Goal: Task Accomplishment & Management: Manage account settings

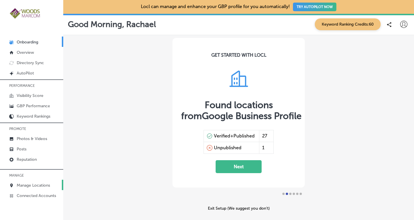
click at [29, 184] on p "Manage Locations" at bounding box center [33, 185] width 33 height 5
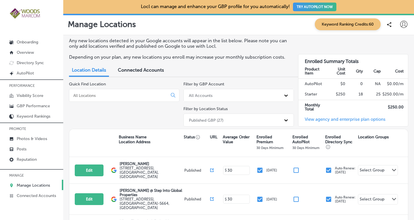
click at [125, 94] on input at bounding box center [119, 95] width 93 height 5
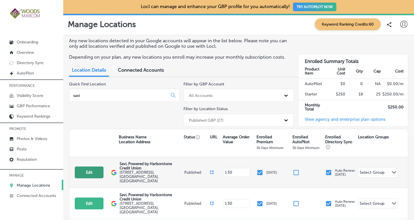
type input "savi"
click at [93, 171] on button "Edit" at bounding box center [89, 173] width 29 height 12
select select "US"
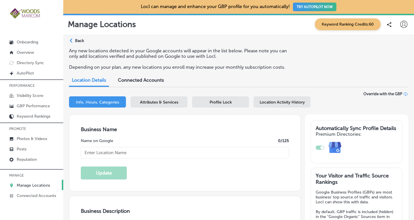
type input "Savi, Powered by Harborstone Credit Union"
type textarea "SaviBank is your go-to destination for personal loans, mortgages, and business …"
type input "[STREET_ADDRESS]"
type input "Bellingham"
type input "98225"
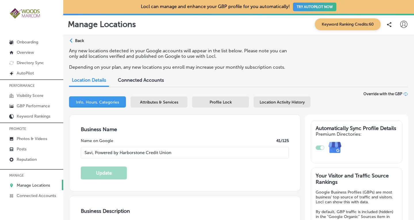
type input "US"
type input "[URL][DOMAIN_NAME]"
checkbox input "true"
type textarea "Savi, Powered by Harborstone Credit Union provides personal loans, home loans, …"
type input "[PHONE_NUMBER]"
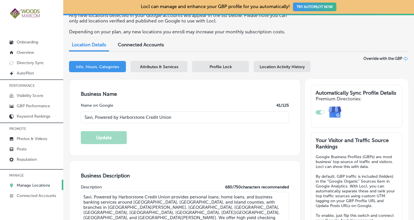
scroll to position [32, 0]
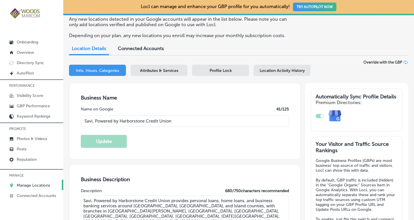
click at [143, 71] on span "Attributes & Services" at bounding box center [159, 70] width 38 height 5
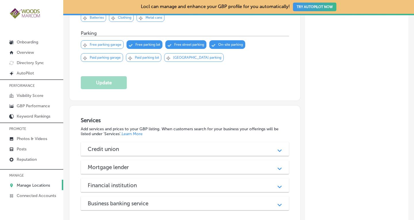
scroll to position [422, 0]
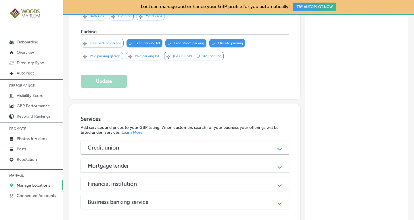
click at [278, 148] on icon "Path Created with Sketch." at bounding box center [280, 149] width 4 height 3
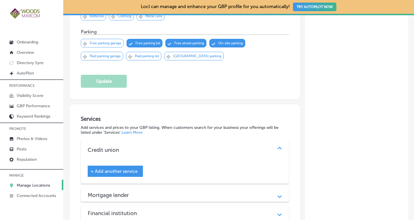
click at [114, 169] on span "+ Add another service" at bounding box center [114, 171] width 47 height 5
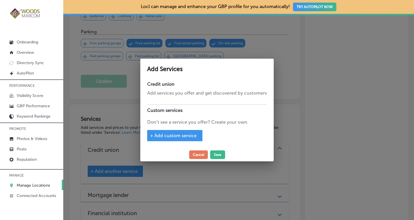
click at [170, 134] on span "+ Add custom service" at bounding box center [173, 135] width 47 height 5
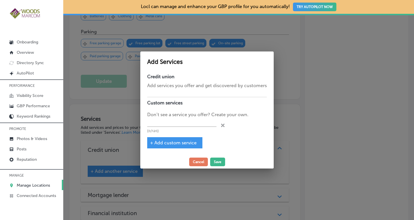
click at [169, 140] on span "+ Add custom service" at bounding box center [173, 142] width 47 height 5
click at [166, 145] on span "+ Add custom service" at bounding box center [173, 142] width 47 height 5
click at [182, 125] on input "text" at bounding box center [181, 122] width 69 height 9
click at [358, 63] on div at bounding box center [207, 110] width 414 height 220
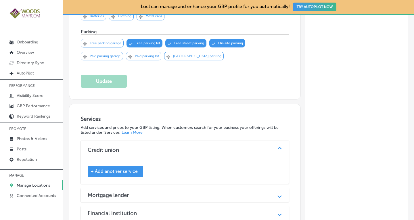
click at [117, 168] on div "+ Add another service" at bounding box center [115, 171] width 55 height 11
click at [120, 169] on span "+ Add another service" at bounding box center [114, 171] width 47 height 5
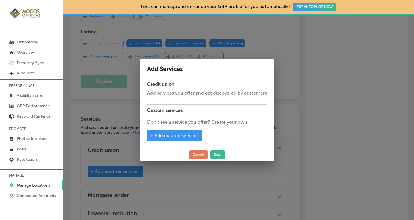
click at [173, 136] on span "+ Add custom service" at bounding box center [173, 135] width 47 height 5
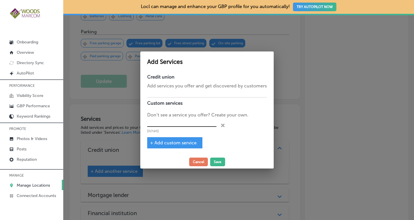
click at [178, 124] on input "text" at bounding box center [181, 122] width 69 height 9
paste input "Freedom Checking Account"
click at [182, 142] on span "+ Add custom service" at bounding box center [173, 142] width 47 height 5
type input "Freedom Checking Account"
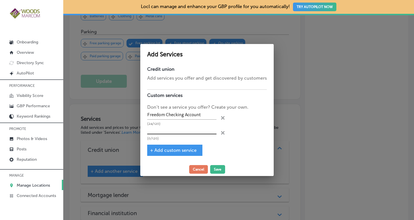
click at [171, 131] on input "text" at bounding box center [181, 130] width 69 height 9
paste input "Business Premier Checking Account"
click at [165, 150] on span "+ Add custom service" at bounding box center [173, 150] width 47 height 5
type input "Business Premier Checking Account"
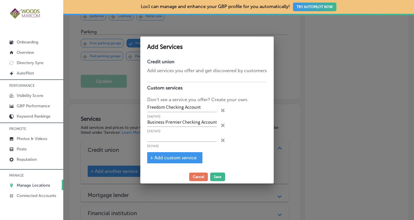
click at [316, 64] on div at bounding box center [207, 110] width 414 height 220
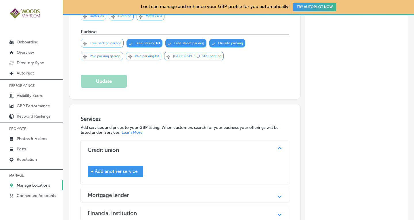
click at [121, 169] on span "+ Add another service" at bounding box center [114, 171] width 47 height 5
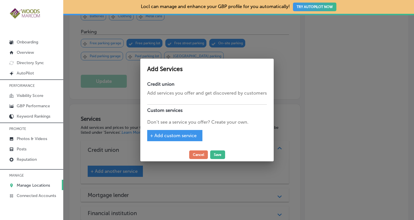
click at [175, 136] on span "+ Add custom service" at bounding box center [173, 135] width 47 height 5
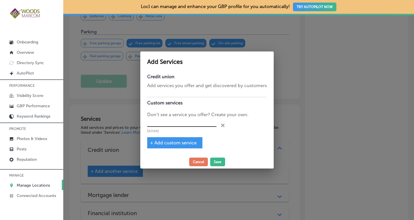
click at [175, 123] on input "text" at bounding box center [181, 122] width 69 height 9
paste input "Freedom Checking"
click at [170, 143] on span "+ Add custom service" at bounding box center [173, 142] width 47 height 5
type input "Freedom Checking"
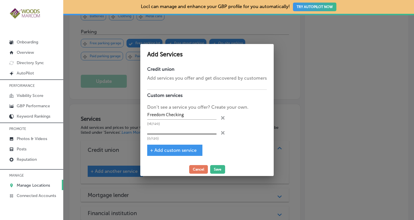
click at [181, 130] on input "text" at bounding box center [181, 130] width 69 height 9
paste input "Business Premier Checking Account"
click at [183, 149] on span "+ Add custom service" at bounding box center [173, 150] width 47 height 5
type input "Business Premier Checking Account"
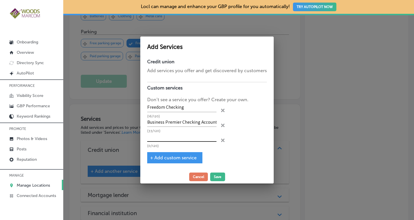
click at [154, 139] on input "text" at bounding box center [181, 137] width 69 height 9
paste input "Savi Community Checking Account"
click at [166, 158] on span "+ Add custom service" at bounding box center [173, 157] width 47 height 5
type input "Savi Community Checking Account"
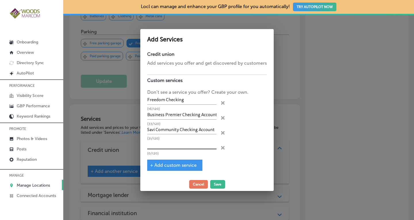
click at [178, 147] on input "text" at bounding box center [181, 144] width 69 height 9
paste input "SBA Loans"
click at [177, 164] on span "+ Add custom service" at bounding box center [173, 164] width 47 height 5
type input "SBA Loans"
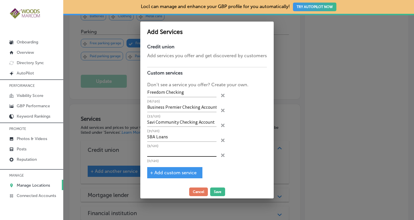
click at [154, 152] on input "text" at bounding box center [181, 152] width 69 height 9
paste input "Commercial Real Estate"
type input "Commercial Real Estate"
click at [216, 192] on button "Save" at bounding box center [217, 191] width 15 height 9
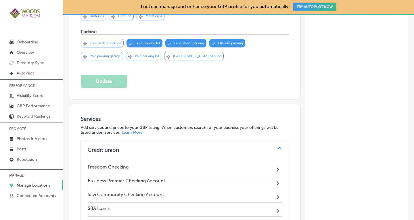
click at [267, 161] on div "Freedom Checking Path Created with Sketch." at bounding box center [185, 168] width 194 height 14
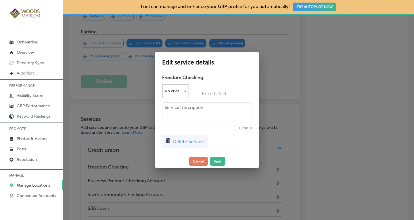
click at [183, 109] on textarea at bounding box center [207, 113] width 90 height 23
paste textarea "The Freedom Checking account at Savi is a simple, cost-effective option for bus…"
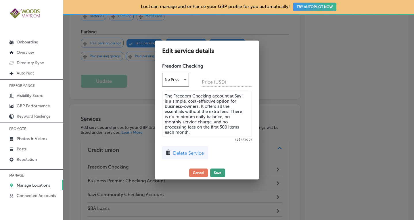
type textarea "The Freedom Checking account at Savi is a simple, cost-effective option for bus…"
click at [220, 172] on button "Save" at bounding box center [217, 173] width 15 height 9
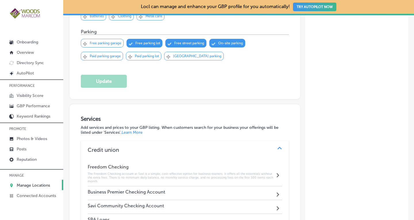
click at [159, 189] on h4 "Business Premier Checking Account" at bounding box center [127, 191] width 78 height 5
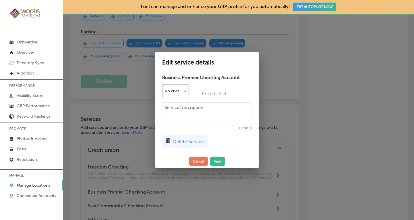
click at [199, 117] on textarea at bounding box center [207, 113] width 90 height 23
paste textarea "Earn more with the Business Premier Checking Account from Savi! Enjoy the benef…"
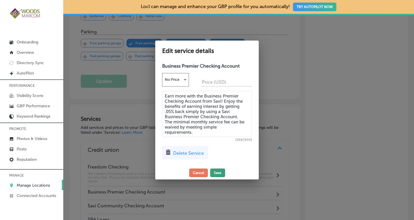
type textarea "Earn more with the Business Premier Checking Account from Savi! Enjoy the benef…"
click at [220, 171] on button "Save" at bounding box center [217, 173] width 15 height 9
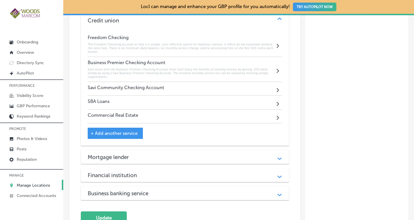
scroll to position [552, 0]
click at [166, 83] on div "Savi Community Checking Account Path Created with Sketch." at bounding box center [185, 88] width 194 height 14
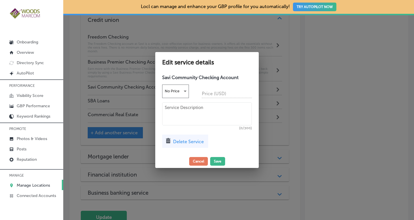
click at [185, 117] on textarea at bounding box center [207, 113] width 90 height 23
paste textarea "Exclusively for nonprofit organizations, the Savi Community checking account gi…"
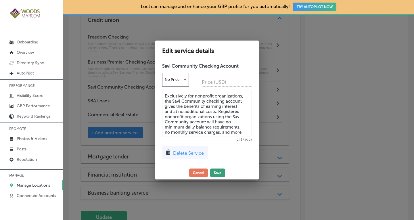
type textarea "Exclusively for nonprofit organizations, the Savi Community checking account gi…"
click at [216, 173] on button "Save" at bounding box center [217, 173] width 15 height 9
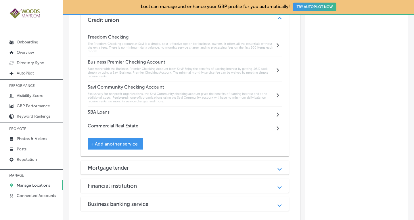
click at [196, 106] on div "SBA Loans Path Created with Sketch." at bounding box center [185, 113] width 194 height 14
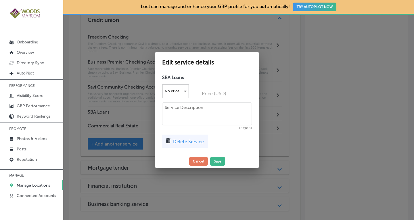
click at [196, 106] on textarea at bounding box center [207, 113] width 90 height 23
paste textarea "Savi is your local expert in SBA Loans. Our knowledgeable staff can help you se…"
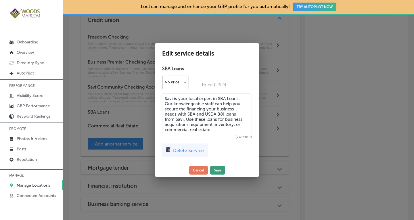
type textarea "Savi is your local expert in SBA Loans. Our knowledgeable staff can help you se…"
click at [218, 169] on button "Save" at bounding box center [217, 170] width 15 height 9
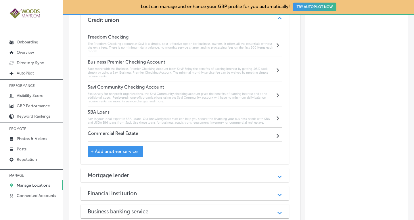
click at [163, 128] on div "Commercial Real Estate Path Created with Sketch." at bounding box center [185, 135] width 194 height 14
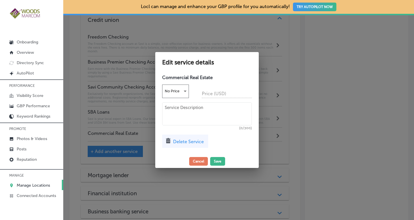
click at [185, 110] on textarea at bounding box center [207, 113] width 90 height 23
paste textarea "Grow your commercial real estate business with flexible financing options from …"
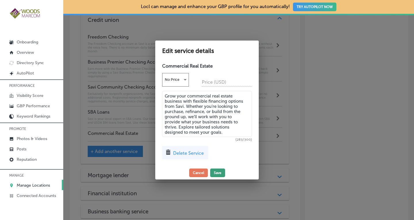
type textarea "Grow your commercial real estate business with flexible financing options from …"
click at [219, 174] on button "Save" at bounding box center [217, 173] width 15 height 9
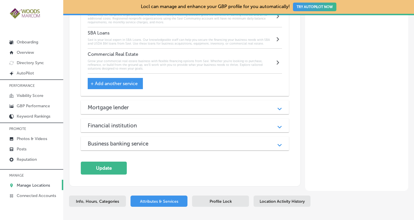
scroll to position [655, 0]
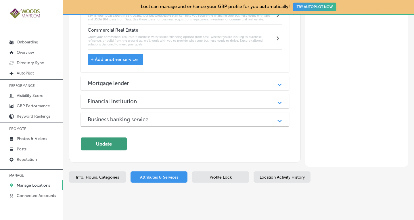
click at [116, 139] on button "Update" at bounding box center [104, 143] width 46 height 13
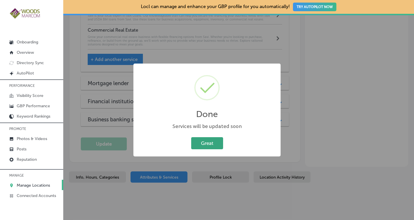
click at [202, 143] on button "Great" at bounding box center [207, 143] width 32 height 12
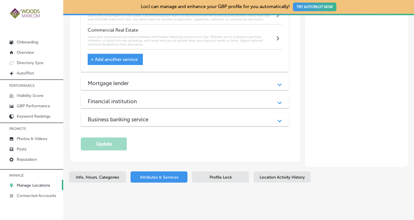
click at [98, 175] on span "Info, Hours, Categories" at bounding box center [97, 177] width 43 height 5
select select "US"
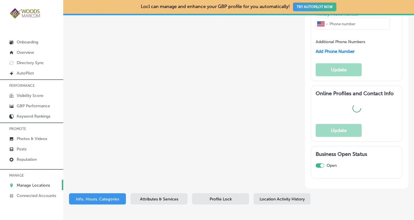
type input "Savi, Powered by Harborstone Credit Union"
type textarea "SaviBank is your go-to destination for personal loans, mortgages, and business …"
type input "[STREET_ADDRESS]"
type input "Bellingham"
type input "98225"
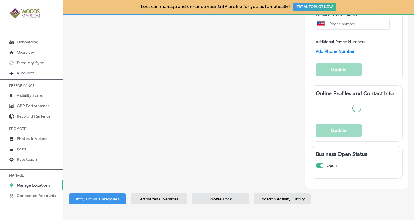
type input "US"
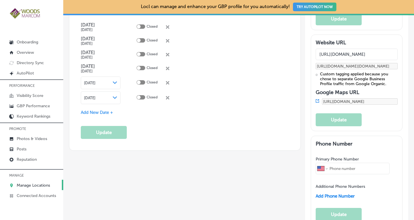
type input "[URL][DOMAIN_NAME]"
checkbox input "true"
type textarea "Savi, Powered by Harborstone Credit Union provides personal loans, home loans, …"
type input "[PHONE_NUMBER]"
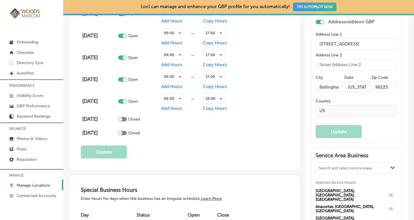
scroll to position [466, 0]
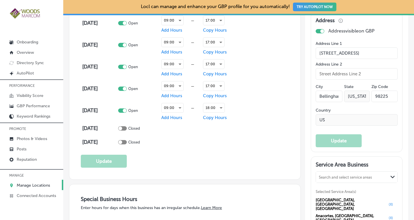
click at [43, 183] on p "Manage Locations" at bounding box center [33, 185] width 33 height 5
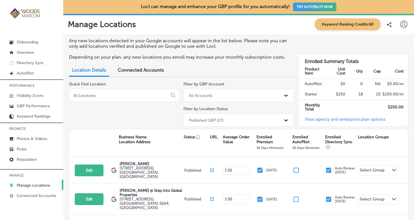
click at [118, 94] on input at bounding box center [119, 95] width 93 height 5
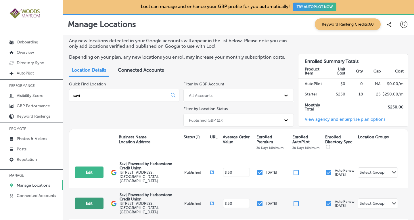
type input "savi"
click at [87, 198] on button "Edit" at bounding box center [89, 204] width 29 height 12
select select "US"
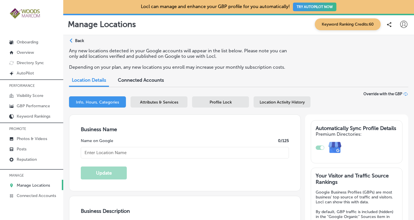
checkbox input "true"
type input "Savi, Powered by Harborstone Credit Union"
type textarea "SaviBank is your trusted partner for personal and business banking solutions. W…"
type input "[STREET_ADDRESS]"
type input "[GEOGRAPHIC_DATA][PERSON_NAME]"
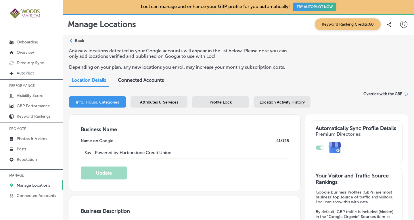
type input "98273"
type input "US"
type input "[URL][DOMAIN_NAME]"
type textarea "Savi, Powered by Harborstone Credit Union provides personal loans, home loans, …"
type input "[PHONE_NUMBER]"
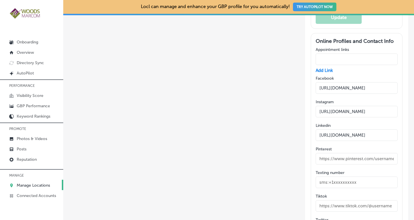
scroll to position [1138, 0]
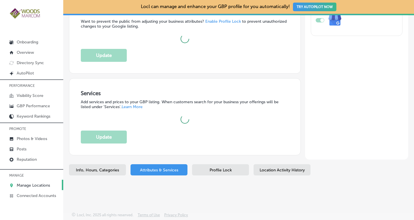
scroll to position [504, 0]
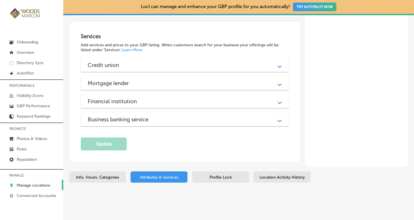
click at [276, 62] on div "Path Created with Sketch." at bounding box center [279, 65] width 7 height 7
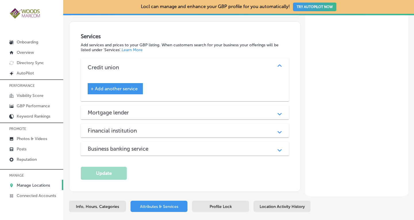
click at [129, 83] on div "+ Add another service" at bounding box center [115, 88] width 55 height 11
click at [121, 86] on span "+ Add another service" at bounding box center [114, 88] width 47 height 5
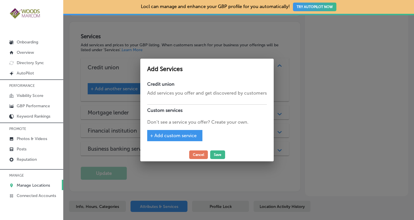
click at [187, 133] on span "+ Add custom service" at bounding box center [173, 135] width 47 height 5
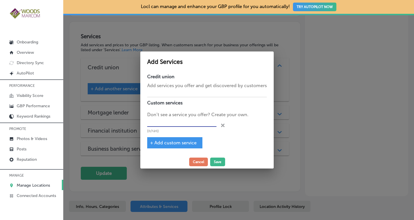
click at [189, 125] on input "text" at bounding box center [181, 122] width 69 height 9
paste input "Freedom Checking Account"
click at [179, 141] on span "+ Add custom service" at bounding box center [173, 142] width 47 height 5
type input "Freedom Checking Account"
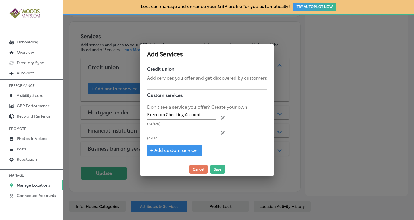
click at [194, 131] on input "text" at bounding box center [181, 130] width 69 height 9
paste input "Business Premier Checking Account"
click at [179, 149] on span "+ Add custom service" at bounding box center [173, 150] width 47 height 5
type input "Business Premier Checking Account"
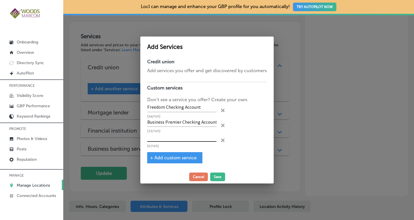
click at [175, 139] on input "text" at bounding box center [181, 137] width 69 height 9
paste input "Savi Community Checking Account"
click at [166, 159] on span "+ Add custom service" at bounding box center [173, 157] width 47 height 5
type input "Savi Community Checking Account"
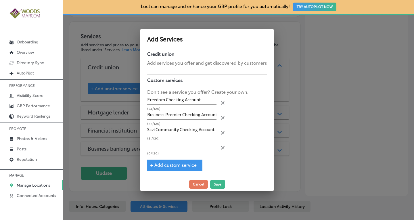
click at [180, 146] on input "text" at bounding box center [181, 144] width 69 height 9
paste input "SBA Loans"
click at [173, 163] on span "+ Add custom service" at bounding box center [173, 164] width 47 height 5
type input "SBA Loans"
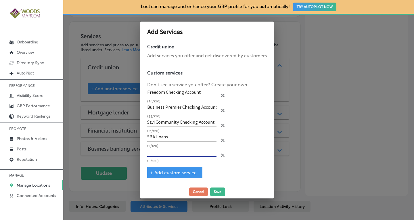
click at [198, 154] on input "text" at bounding box center [181, 152] width 69 height 9
paste input "Commercial Real Estate"
type input "Commercial Real Estate"
click at [219, 192] on button "Save" at bounding box center [217, 191] width 15 height 9
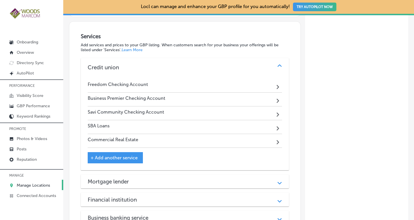
click at [174, 81] on div "Freedom Checking Account Path Created with Sketch." at bounding box center [185, 86] width 194 height 14
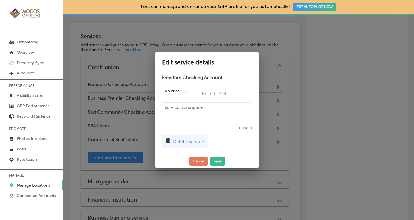
click at [202, 116] on textarea at bounding box center [207, 113] width 90 height 23
paste textarea "The Freedom Checking account at Savi is a simple, cost-effective option for bus…"
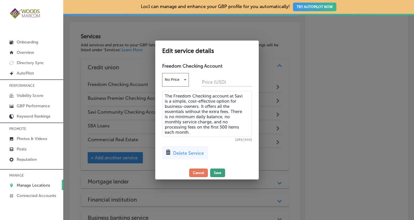
type textarea "The Freedom Checking account at Savi is a simple, cost-effective option for bus…"
click at [218, 173] on button "Save" at bounding box center [217, 173] width 15 height 9
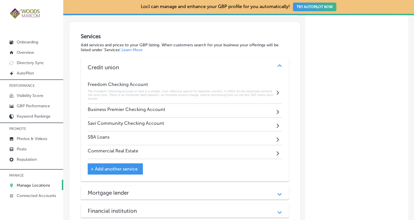
click at [222, 104] on div "Business Premier Checking Account Path Created with Sketch." at bounding box center [185, 111] width 194 height 14
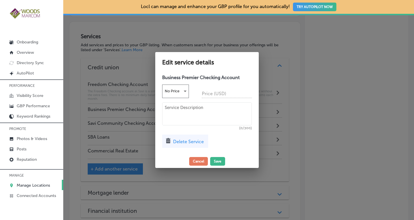
click at [207, 116] on textarea at bounding box center [207, 113] width 90 height 23
paste textarea "Earn more with the Business Premier Checking Account from Savi! Enjoy the benef…"
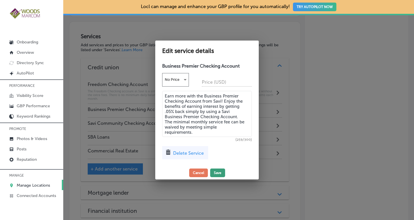
type textarea "Earn more with the Business Premier Checking Account from Savi! Enjoy the benef…"
click at [218, 173] on button "Save" at bounding box center [217, 173] width 15 height 9
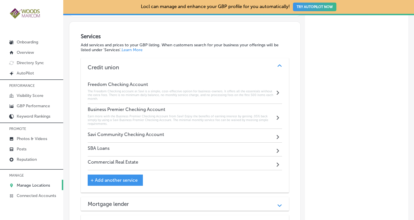
click at [202, 129] on div "Savi Community Checking Account Path Created with Sketch." at bounding box center [185, 136] width 194 height 14
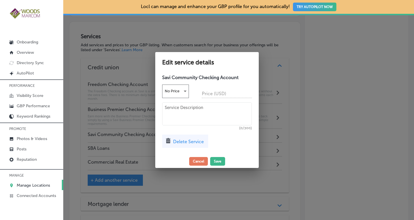
click at [200, 114] on textarea at bounding box center [207, 113] width 90 height 23
paste textarea "Exclusively for nonprofit organizations, the Savi Community checking account gi…"
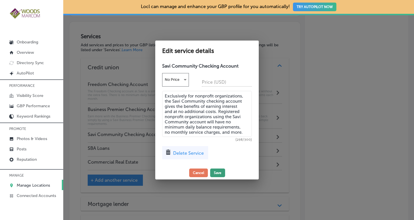
type textarea "Exclusively for nonprofit organizations, the Savi Community checking account gi…"
click at [220, 172] on button "Save" at bounding box center [217, 173] width 15 height 9
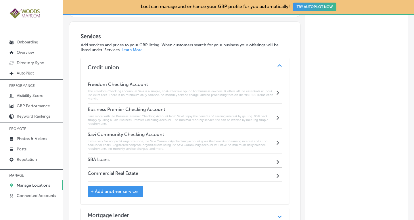
click at [183, 154] on div "SBA Loans Path Created with Sketch." at bounding box center [185, 161] width 194 height 14
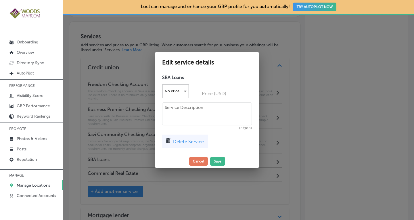
click at [183, 116] on textarea at bounding box center [207, 113] width 90 height 23
paste textarea "Savi is your local expert in SBA Loans. Our knowledgeable staff can help you se…"
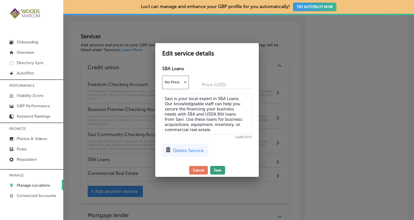
type textarea "Savi is your local expert in SBA Loans. Our knowledgeable staff can help you se…"
click at [218, 168] on button "Save" at bounding box center [217, 170] width 15 height 9
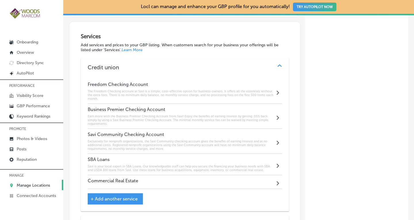
click at [192, 175] on div "Commercial Real Estate Path Created with Sketch." at bounding box center [185, 182] width 194 height 14
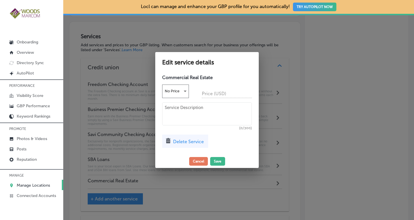
click at [192, 116] on textarea at bounding box center [207, 113] width 90 height 23
paste textarea "Grow your commercial real estate business with flexible financing options from …"
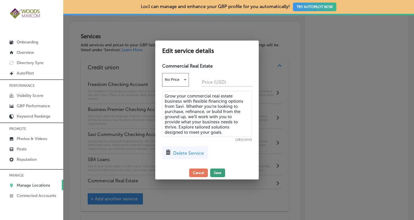
type textarea "Grow your commercial real estate business with flexible financing options from …"
click at [217, 173] on button "Save" at bounding box center [217, 173] width 15 height 9
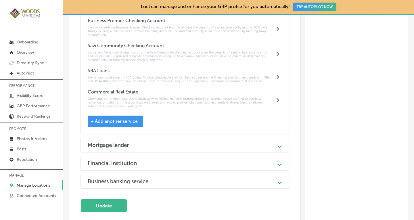
scroll to position [655, 0]
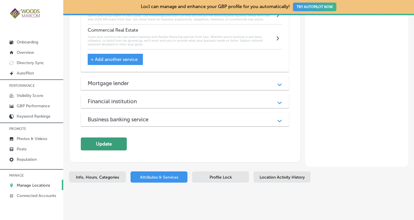
click at [112, 137] on button "Update" at bounding box center [104, 143] width 46 height 13
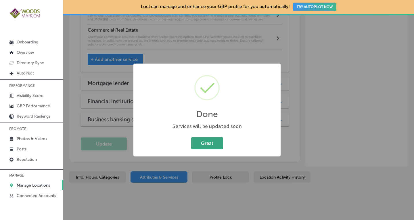
click at [204, 145] on button "Great" at bounding box center [207, 143] width 32 height 12
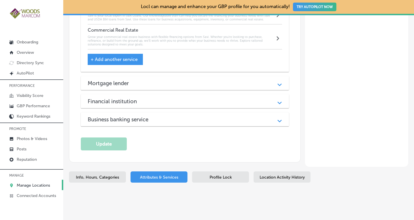
click at [25, 184] on p "Manage Locations" at bounding box center [33, 185] width 33 height 5
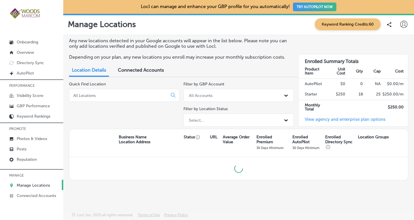
click at [81, 97] on input at bounding box center [119, 95] width 93 height 5
type input "a"
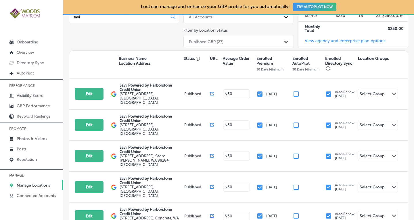
scroll to position [80, 0]
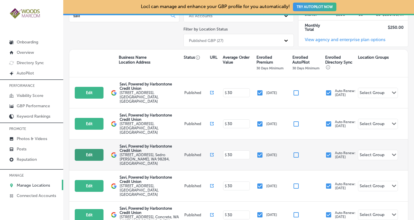
type input "savi"
click at [86, 149] on button "Edit" at bounding box center [89, 155] width 29 height 12
select select "US"
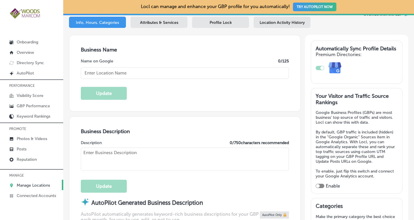
scroll to position [90, 0]
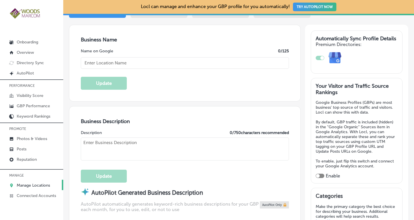
checkbox input "true"
type input "Savi, Powered by Harborstone Credit Union"
type textarea "SaviBank is your trusted partner for personal loans, mortgages, and business ba…"
type input "[STREET_ADDRESS]"
type input "Sedro [PERSON_NAME]"
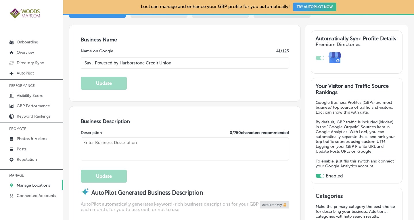
type input "98284"
type input "US"
type input "[URL][DOMAIN_NAME]"
type textarea "Savi, Powered by Harborstone Credit Union provides personal loans, home loans, …"
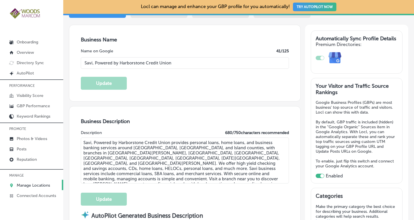
type input "[PHONE_NUMBER]"
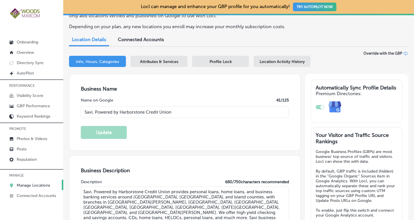
scroll to position [37, 0]
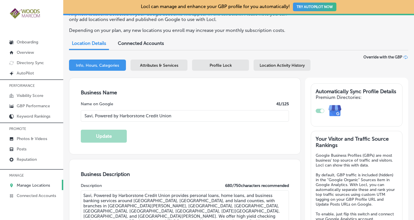
click at [154, 66] on span "Attributes & Services" at bounding box center [159, 65] width 38 height 5
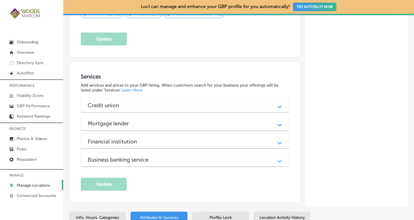
scroll to position [465, 0]
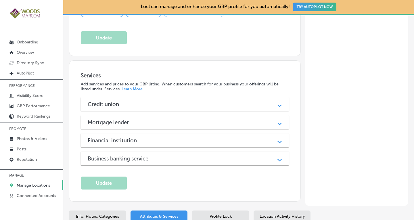
click at [278, 105] on polygon at bounding box center [280, 106] width 4 height 3
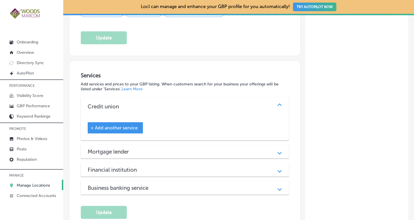
click at [108, 125] on span "+ Add another service" at bounding box center [114, 127] width 47 height 5
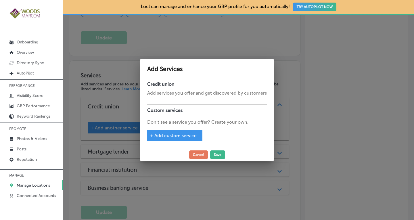
click at [163, 132] on div "+ Add custom service" at bounding box center [174, 135] width 55 height 11
click at [163, 134] on span "+ Add custom service" at bounding box center [173, 135] width 47 height 5
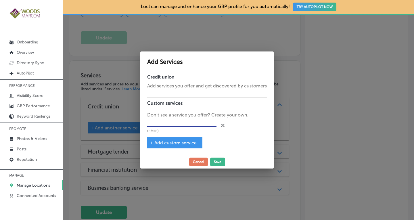
click at [168, 123] on input "text" at bounding box center [181, 122] width 69 height 9
paste input "Freedom Checking Account"
click at [169, 142] on span "+ Add custom service" at bounding box center [173, 142] width 47 height 5
type input "Freedom Checking Account"
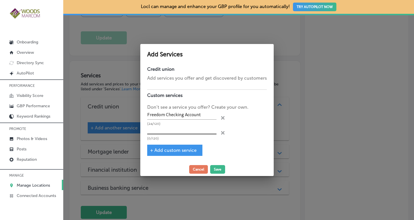
click at [164, 129] on input "text" at bounding box center [181, 130] width 69 height 9
paste input "Business Premier Checking Account"
click at [166, 149] on span "+ Add custom service" at bounding box center [173, 150] width 47 height 5
type input "Business Premier Checking Account"
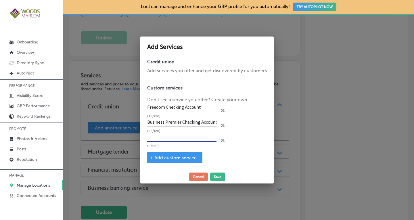
click at [181, 137] on input "text" at bounding box center [181, 137] width 69 height 9
paste input "Savi Community Checking Account"
click at [175, 156] on span "+ Add custom service" at bounding box center [173, 157] width 47 height 5
type input "Savi Community Checking Account"
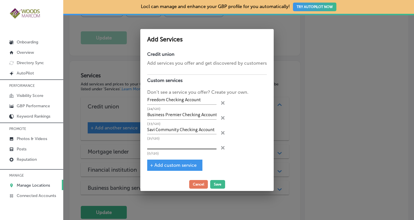
click at [157, 149] on input "text" at bounding box center [181, 144] width 69 height 9
paste input "SBA Loans"
click at [167, 167] on span "+ Add custom service" at bounding box center [173, 164] width 47 height 5
type input "SBA Loans"
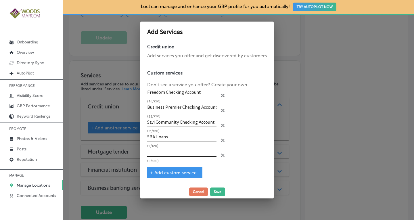
click at [174, 152] on input "text" at bounding box center [181, 152] width 69 height 9
paste input "Commercial Real Estate"
type input "Commercial Real Estate"
click at [218, 190] on button "Save" at bounding box center [217, 191] width 15 height 9
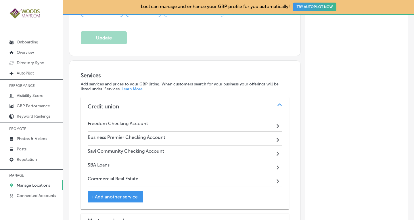
click at [216, 118] on div "Freedom Checking Account Path Created with Sketch." at bounding box center [185, 125] width 194 height 14
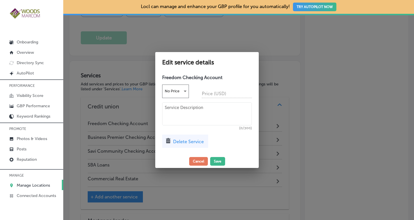
click at [194, 110] on textarea at bounding box center [207, 113] width 90 height 23
paste textarea "The Freedom Checking account at Savi is a simple, cost-effective option for bus…"
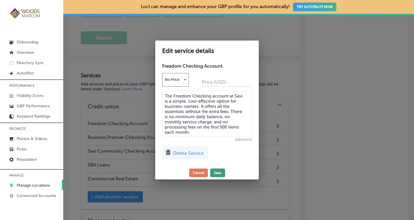
type textarea "The Freedom Checking account at Savi is a simple, cost-effective option for bus…"
click at [221, 172] on button "Save" at bounding box center [217, 173] width 15 height 9
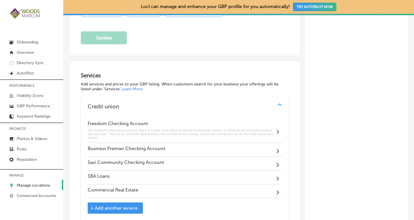
click at [214, 143] on div "Business Premier Checking Account Path Created with Sketch." at bounding box center [185, 150] width 194 height 14
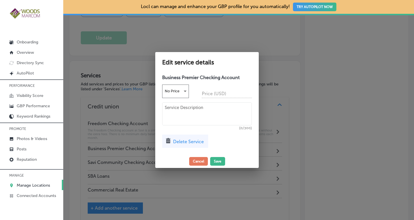
click at [214, 142] on div "Business Premier Checking Account No Price Price (USD) (0/300) Delete Service" at bounding box center [207, 113] width 104 height 83
click at [195, 114] on textarea at bounding box center [207, 113] width 90 height 23
paste textarea "Earn more with the Business Premier Checking Account from Savi! Enjoy the benef…"
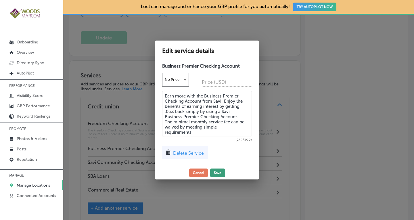
type textarea "Earn more with the Business Premier Checking Account from Savi! Enjoy the benef…"
click at [222, 172] on button "Save" at bounding box center [217, 173] width 15 height 9
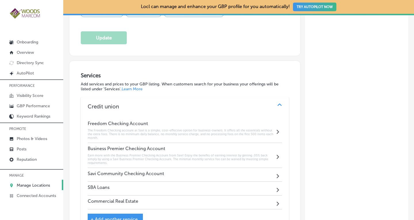
click at [204, 168] on div "Savi Community Checking Account Path Created with Sketch." at bounding box center [185, 175] width 194 height 14
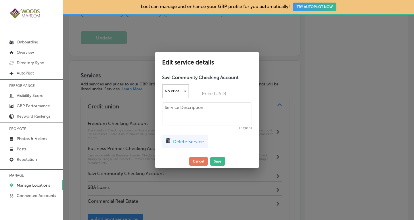
click at [195, 109] on textarea at bounding box center [207, 113] width 90 height 23
paste textarea "Exclusively for nonprofit organizations, the Savi Community checking account gi…"
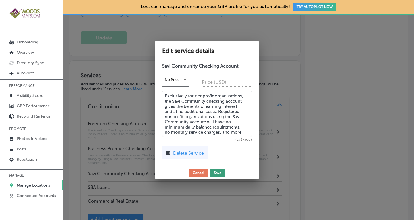
type textarea "Exclusively for nonprofit organizations, the Savi Community checking account gi…"
click at [219, 173] on button "Save" at bounding box center [217, 173] width 15 height 9
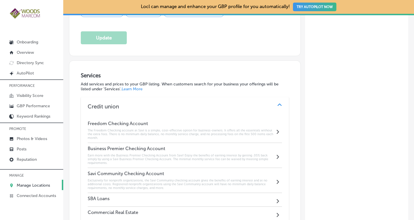
click at [170, 193] on div "SBA Loans Path Created with Sketch." at bounding box center [185, 200] width 194 height 14
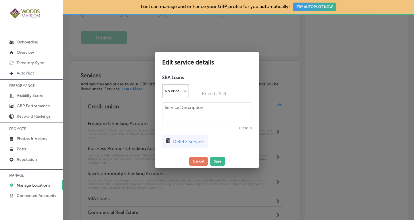
click at [189, 113] on textarea at bounding box center [207, 113] width 90 height 23
paste textarea "Savi is your local expert in SBA Loans. Our knowledgeable staff can help you se…"
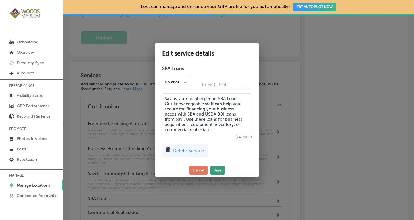
type textarea "Savi is your local expert in SBA Loans. Our knowledgeable staff can help you se…"
click at [219, 169] on button "Save" at bounding box center [217, 170] width 15 height 9
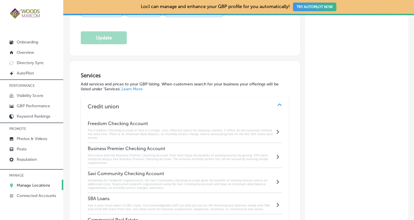
click at [183, 214] on div "Commercial Real Estate Path Created with Sketch." at bounding box center [185, 221] width 194 height 14
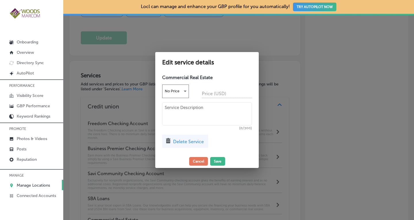
click at [221, 114] on textarea at bounding box center [207, 113] width 90 height 23
paste textarea "Grow your commercial real estate business with flexible financing options from …"
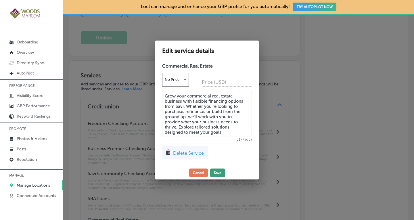
type textarea "Grow your commercial real estate business with flexible financing options from …"
click at [217, 170] on button "Save" at bounding box center [217, 173] width 15 height 9
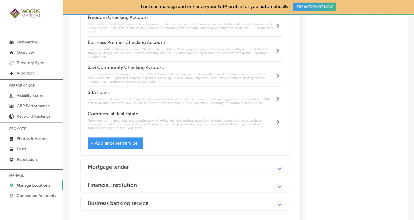
scroll to position [615, 0]
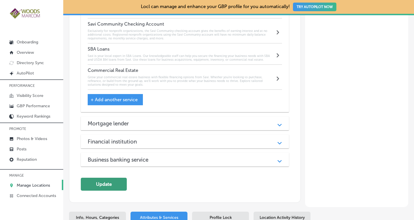
click at [91, 178] on button "Update" at bounding box center [104, 184] width 46 height 13
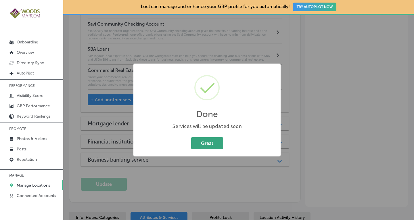
click at [216, 143] on button "Great" at bounding box center [207, 143] width 32 height 12
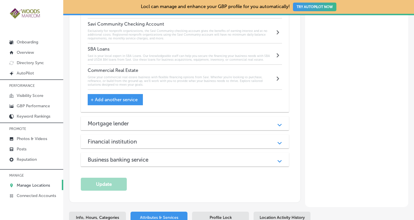
scroll to position [655, 0]
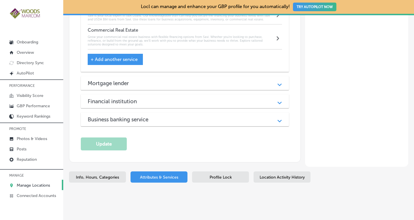
click at [100, 175] on span "Info, Hours, Categories" at bounding box center [97, 177] width 43 height 5
select select "US"
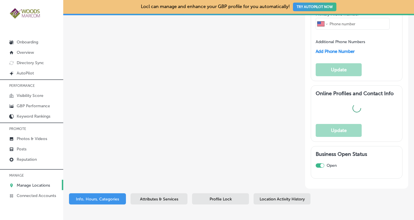
type input "Savi, Powered by Harborstone Credit Union"
type textarea "SaviBank is your trusted partner for personal loans, mortgages, and business ba…"
type input "[STREET_ADDRESS]"
type input "Sedro [PERSON_NAME]"
type input "98284"
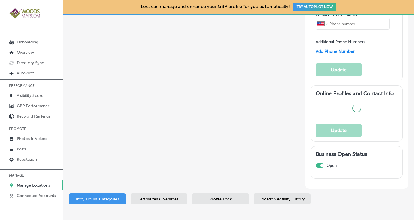
type input "US"
type input "[URL][DOMAIN_NAME]"
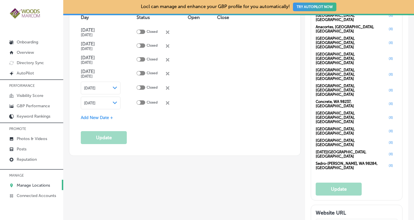
checkbox input "true"
type textarea "Savi, Powered by Harborstone Credit Union provides personal loans, home loans, …"
type input "[PHONE_NUMBER]"
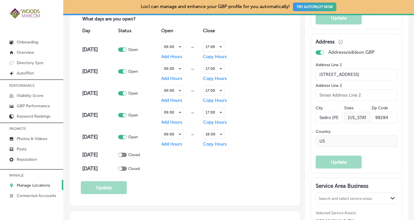
scroll to position [446, 0]
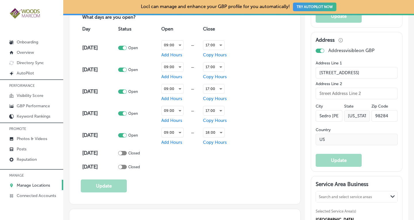
click at [33, 183] on p "Manage Locations" at bounding box center [33, 185] width 33 height 5
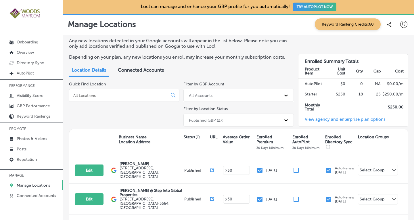
click at [93, 95] on input at bounding box center [119, 95] width 93 height 5
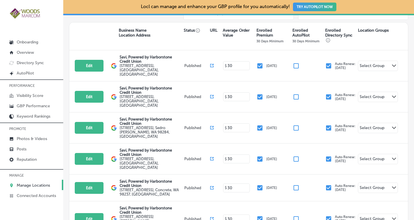
scroll to position [116, 0]
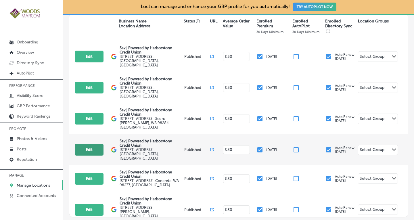
type input "savi"
click at [96, 144] on button "Edit" at bounding box center [89, 150] width 29 height 12
select select "US"
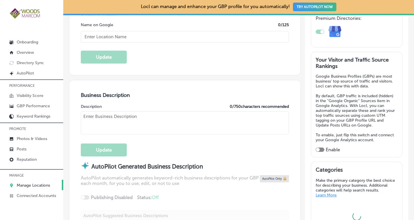
scroll to position [126, 0]
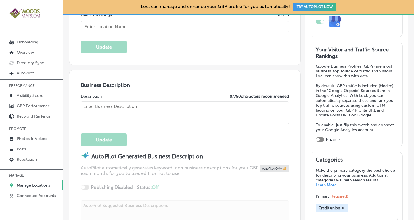
checkbox input "true"
type input "Savi, Powered by Harborstone Credit Union"
type textarea "SaviBank is your go-to financial partner, offering a range of services from per…"
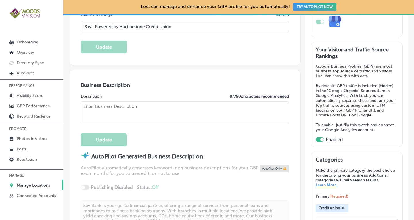
type input "[STREET_ADDRESS]"
type input "[GEOGRAPHIC_DATA]"
type input "98233"
type input "US"
type input "[URL][DOMAIN_NAME]"
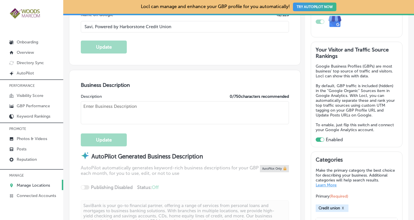
type textarea "Savi, Powered by Harborstone Credit Union provides personal loans, home loans, …"
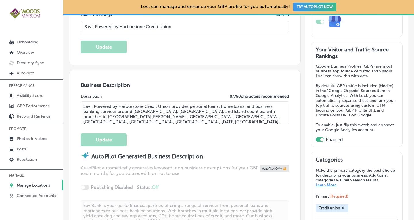
type input "[PHONE_NUMBER]"
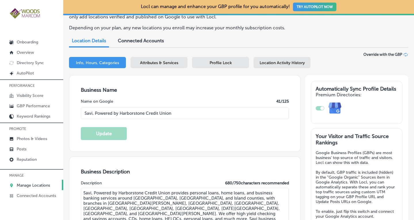
scroll to position [37, 0]
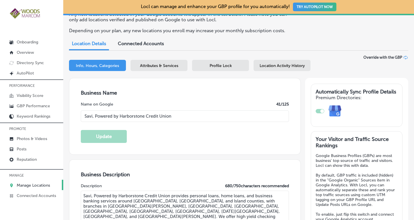
click at [145, 69] on div "Attributes & Services" at bounding box center [159, 65] width 57 height 11
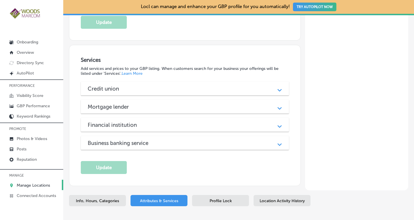
scroll to position [487, 0]
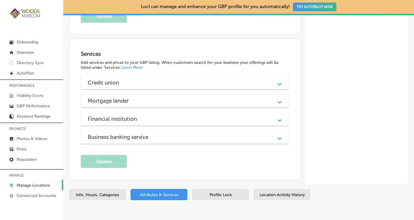
click at [273, 76] on div "Path Created with Sketch." at bounding box center [280, 83] width 14 height 14
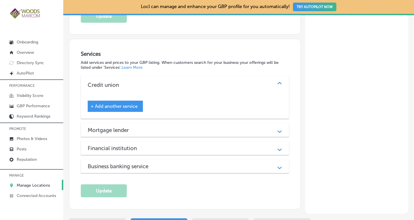
click at [128, 104] on span "+ Add another service" at bounding box center [114, 106] width 47 height 5
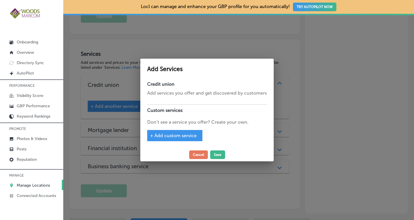
click at [163, 139] on div "+ Add custom service" at bounding box center [174, 135] width 55 height 11
click at [175, 136] on span "+ Add custom service" at bounding box center [173, 135] width 47 height 5
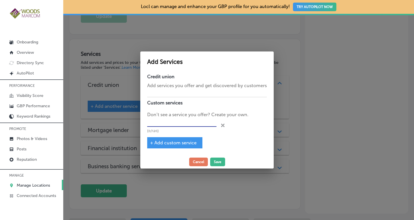
click at [185, 124] on input "text" at bounding box center [181, 122] width 69 height 9
paste input "Freedom Checking Account"
click at [174, 145] on span "+ Add custom service" at bounding box center [173, 142] width 47 height 5
type input "Freedom Checking Account"
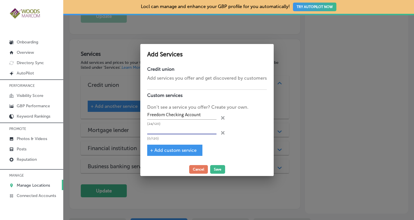
click at [202, 131] on input "text" at bounding box center [181, 130] width 69 height 9
paste input "Business Premier Checking Account"
click at [202, 131] on input "Business Premier Checking Account" at bounding box center [181, 130] width 69 height 9
click at [177, 148] on span "+ Add custom service" at bounding box center [173, 150] width 47 height 5
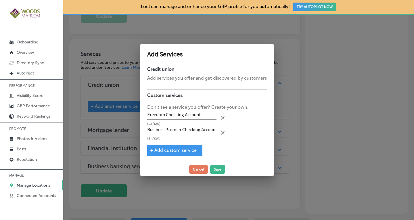
type input "Business Premier Checking Account"
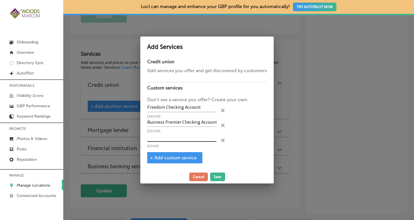
click at [172, 139] on input "text" at bounding box center [181, 137] width 69 height 9
paste input "Savi Community Checking Account"
click at [164, 155] on span "+ Add custom service" at bounding box center [173, 157] width 47 height 5
type input "Savi Community Checking Account"
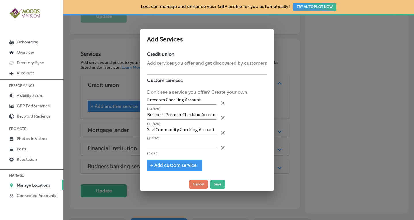
click at [174, 147] on input "text" at bounding box center [181, 144] width 69 height 9
paste input "SBA Loans"
click at [171, 163] on span "+ Add custom service" at bounding box center [173, 164] width 47 height 5
type input "SBA Loans"
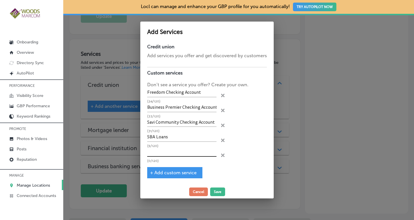
click at [175, 154] on input "text" at bounding box center [181, 152] width 69 height 9
paste input "Commercial Real Estate"
type input "Commercial Real Estate"
click at [219, 191] on button "Save" at bounding box center [217, 191] width 15 height 9
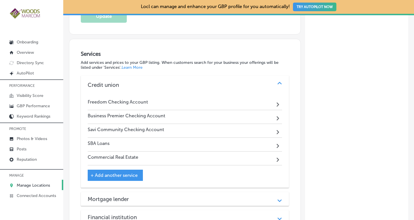
click at [206, 96] on div "Freedom Checking Account Path Created with Sketch." at bounding box center [185, 103] width 194 height 14
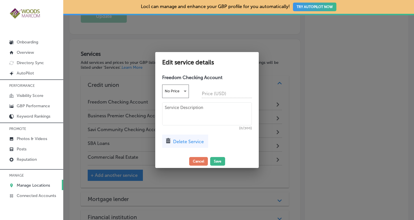
click at [195, 113] on textarea at bounding box center [207, 113] width 90 height 23
paste textarea "The Freedom Checking account at Savi is a simple, cost-effective option for bus…"
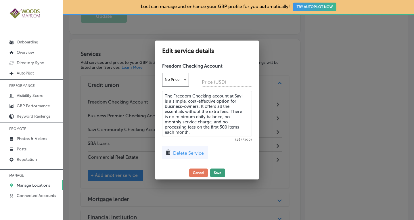
type textarea "The Freedom Checking account at Savi is a simple, cost-effective option for bus…"
click at [219, 172] on button "Save" at bounding box center [217, 173] width 15 height 9
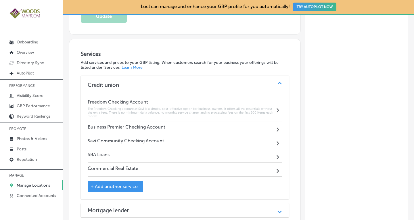
click at [193, 123] on div "Business Premier Checking Account Path Created with Sketch." at bounding box center [185, 128] width 194 height 14
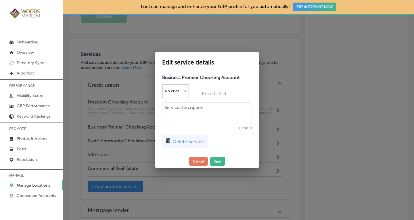
click at [192, 110] on textarea at bounding box center [207, 113] width 90 height 23
paste textarea "Earn more with the Business Premier Checking Account from Savi! Enjoy the benef…"
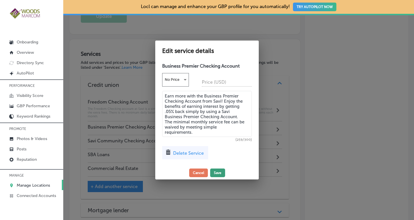
type textarea "Earn more with the Business Premier Checking Account from Savi! Enjoy the benef…"
click at [218, 173] on button "Save" at bounding box center [217, 173] width 15 height 9
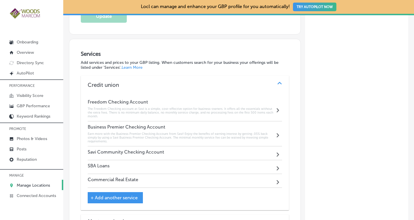
click at [212, 146] on div "Savi Community Checking Account Path Created with Sketch." at bounding box center [185, 153] width 194 height 14
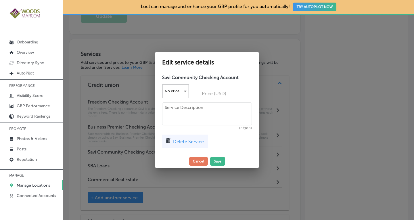
click at [173, 110] on textarea at bounding box center [207, 113] width 90 height 23
paste textarea "Exclusively for nonprofit organizations, the Savi Community checking account gi…"
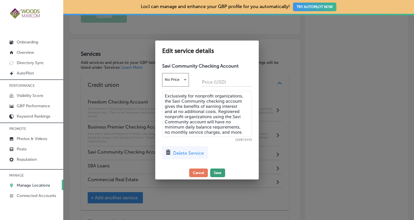
type textarea "Exclusively for nonprofit organizations, the Savi Community checking account gi…"
click at [219, 174] on button "Save" at bounding box center [217, 173] width 15 height 9
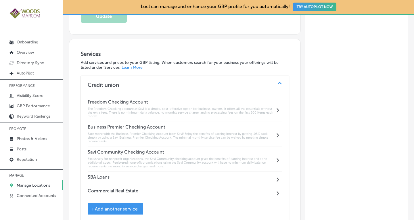
click at [180, 174] on div "SBA Loans Path Created with Sketch." at bounding box center [185, 178] width 194 height 14
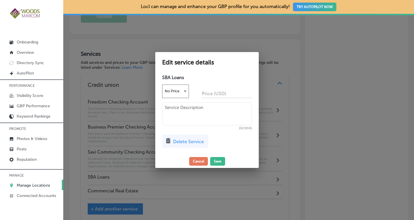
click at [211, 112] on textarea at bounding box center [207, 113] width 90 height 23
paste textarea "Savi is your local expert in SBA Loans. Our knowledgeable staff can help you se…"
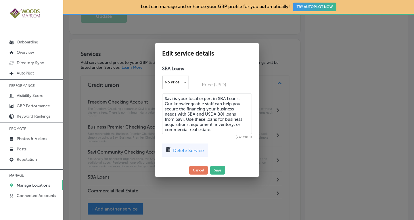
type textarea "Savi is your local expert in SBA Loans. Our knowledgeable staff can help you se…"
click at [219, 175] on div "Edit service details SBA Loans No Price Price (USD) Savi is your local expert i…" at bounding box center [207, 109] width 104 height 133
click at [218, 170] on button "Save" at bounding box center [217, 170] width 15 height 9
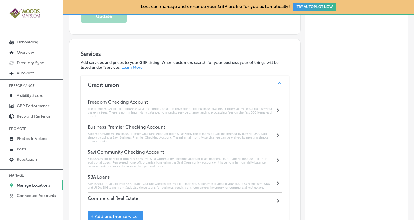
click at [202, 193] on div "Commercial Real Estate Path Created with Sketch." at bounding box center [185, 200] width 194 height 14
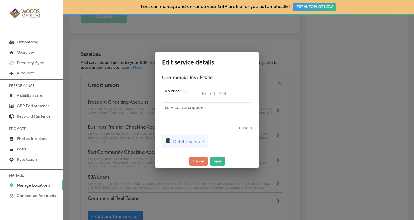
click at [185, 115] on textarea at bounding box center [207, 113] width 90 height 23
paste textarea "Grow your commercial real estate business with flexible financing options from …"
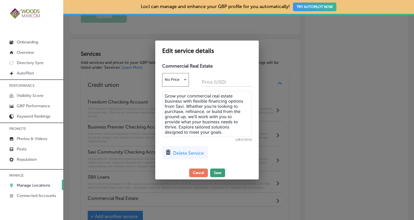
type textarea "Grow your commercial real estate business with flexible financing options from …"
click at [218, 171] on button "Save" at bounding box center [217, 173] width 15 height 9
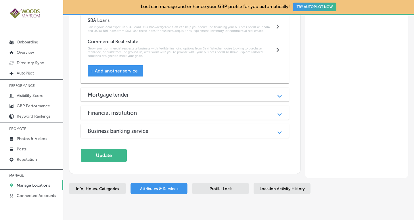
scroll to position [644, 0]
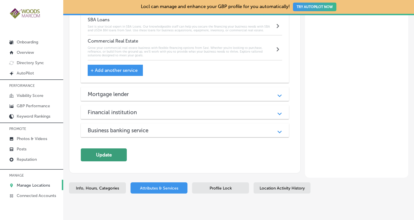
click at [110, 149] on button "Update" at bounding box center [104, 154] width 46 height 13
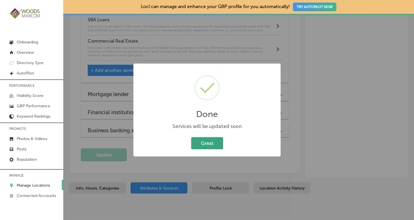
click at [204, 146] on button "Great" at bounding box center [207, 143] width 32 height 12
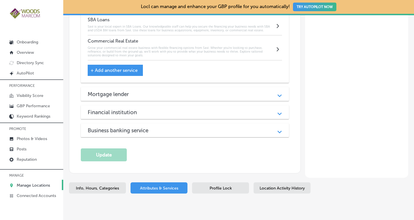
click at [110, 186] on span "Info, Hours, Categories" at bounding box center [97, 188] width 43 height 5
select select "US"
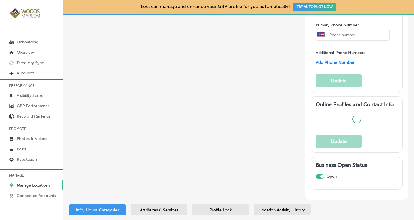
checkbox input "true"
type input "[PHONE_NUMBER]"
type textarea "Savi, Powered by Harborstone Credit Union provides personal loans, home loans, …"
type input "[URL][DOMAIN_NAME]"
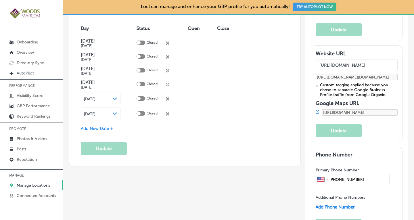
type input "Savi, Powered by Harborstone Credit Union"
type textarea "SaviBank is your go-to financial partner, offering a range of services from per…"
type input "[STREET_ADDRESS]"
type input "[GEOGRAPHIC_DATA]"
type input "98233"
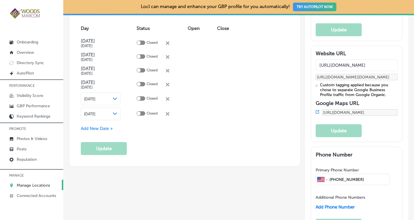
type input "US"
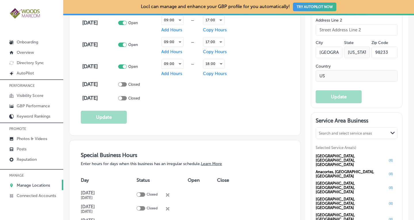
scroll to position [516, 0]
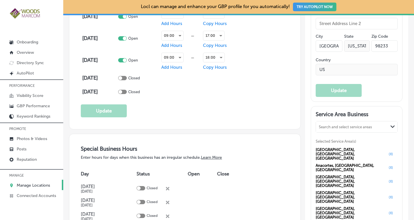
click at [24, 184] on p "Manage Locations" at bounding box center [33, 185] width 33 height 5
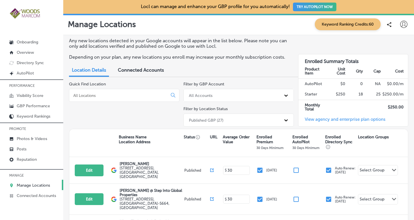
click at [104, 93] on input at bounding box center [119, 95] width 93 height 5
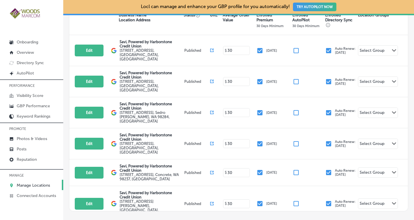
scroll to position [123, 0]
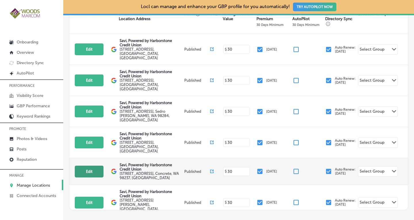
type input "savi"
click at [89, 166] on button "Edit" at bounding box center [89, 172] width 29 height 12
select select "US"
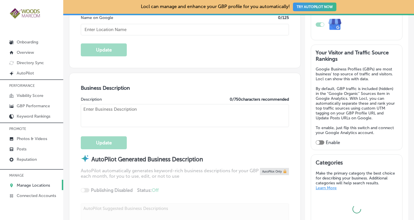
scroll to position [133, 0]
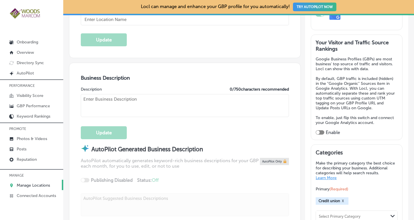
checkbox input "true"
type textarea "Savi, Powered by Harborstone Credit Union provides personal loans, home loans, …"
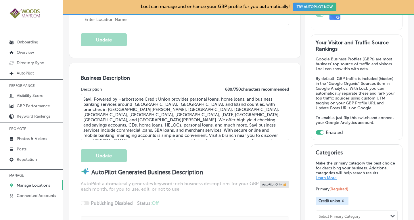
type textarea "SaviBank is your trusted partner for personal and business banking solutions. W…"
type input "[STREET_ADDRESS]"
type input "Concrete"
type input "98237"
type input "US"
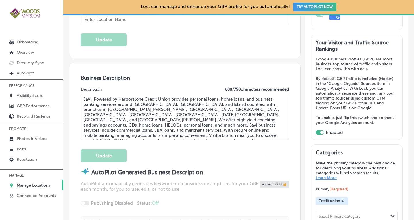
type input "[URL][DOMAIN_NAME]"
type input "Savi, Powered by Harborstone Credit Union"
type input "[PHONE_NUMBER]"
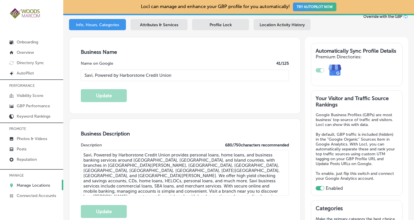
scroll to position [62, 0]
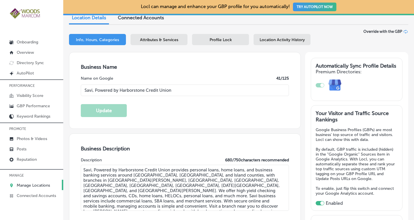
click at [156, 40] on span "Attributes & Services" at bounding box center [159, 39] width 38 height 5
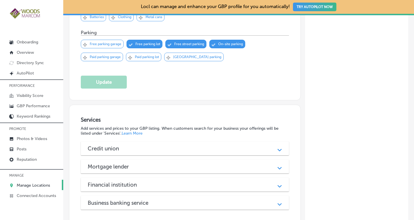
scroll to position [434, 0]
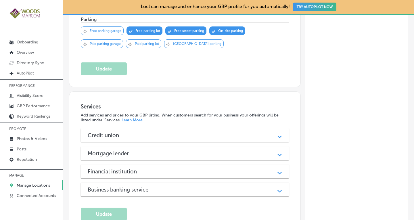
click at [273, 135] on div "Credit union Path Created with Sketch. + Add another service Mortgage lender Pa…" at bounding box center [185, 162] width 208 height 68
click at [278, 136] on icon "Path Created with Sketch." at bounding box center [280, 137] width 4 height 3
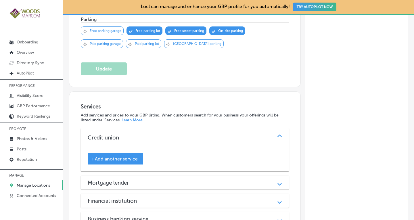
click at [111, 155] on div "+ Add another service" at bounding box center [115, 158] width 55 height 11
click at [105, 156] on span "+ Add another service" at bounding box center [114, 158] width 47 height 5
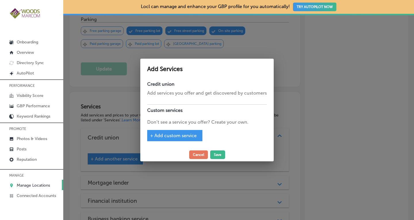
click at [176, 136] on span "+ Add custom service" at bounding box center [173, 135] width 47 height 5
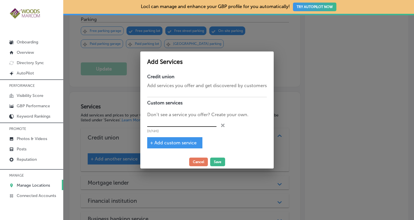
click at [148, 125] on input "text" at bounding box center [181, 122] width 69 height 9
paste input "Freedom Checking Account"
click at [168, 142] on span "+ Add custom service" at bounding box center [173, 142] width 47 height 5
type input "Freedom Checking Account"
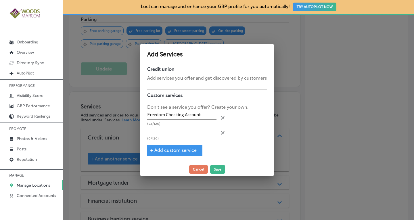
click at [189, 132] on input "text" at bounding box center [181, 130] width 69 height 9
paste input "Business Premier Checking Account"
click at [177, 149] on span "+ Add custom service" at bounding box center [173, 150] width 47 height 5
type input "Business Premier Checking Account"
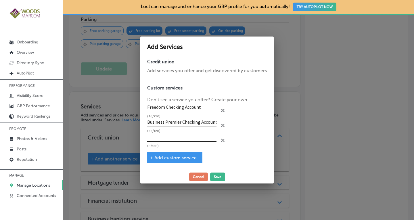
click at [190, 139] on input "text" at bounding box center [181, 137] width 69 height 9
paste input "Savi Community Checking Account"
click at [178, 155] on span "+ Add custom service" at bounding box center [173, 157] width 47 height 5
type input "Savi Community Checking Account"
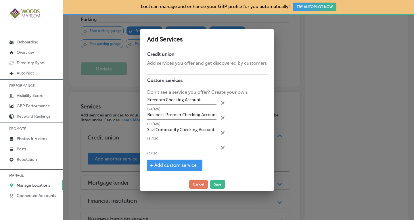
click at [170, 145] on input "text" at bounding box center [181, 144] width 69 height 9
paste input "SBA Loans"
click at [168, 164] on span "+ Add custom service" at bounding box center [173, 164] width 47 height 5
type input "SBA Loans"
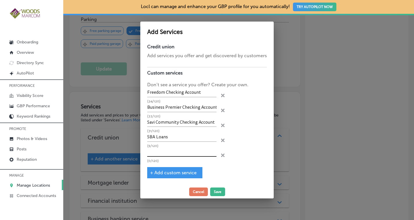
click at [208, 152] on input "text" at bounding box center [181, 152] width 69 height 9
paste input "SBA Loans"
type input "SBA Loans"
click at [220, 191] on button "Save" at bounding box center [217, 191] width 15 height 9
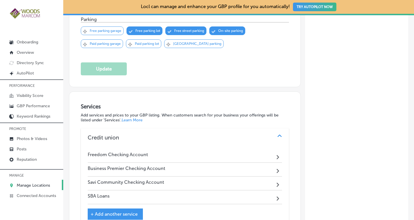
click at [212, 149] on div "Freedom Checking Account Path Created with Sketch." at bounding box center [185, 156] width 194 height 14
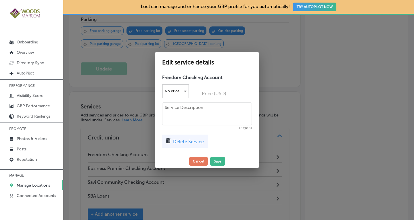
click at [107, 204] on div at bounding box center [207, 110] width 414 height 220
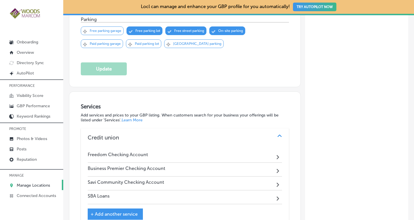
click at [126, 211] on span "+ Add another service" at bounding box center [114, 213] width 47 height 5
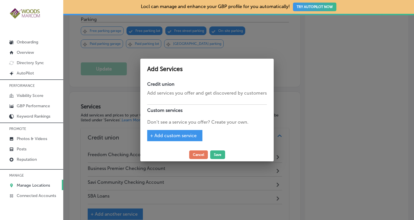
click at [189, 137] on span "+ Add custom service" at bounding box center [173, 135] width 47 height 5
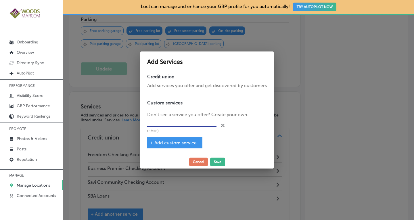
click at [168, 122] on input "text" at bounding box center [181, 122] width 69 height 9
paste input "Commercial Real Estate"
type input "Commercial Real Estate"
click at [217, 160] on button "Save" at bounding box center [217, 162] width 15 height 9
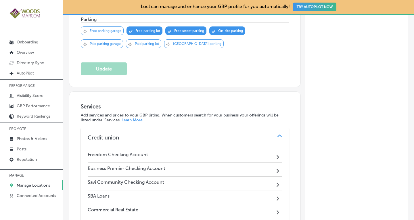
click at [212, 149] on div "Freedom Checking Account Path Created with Sketch." at bounding box center [185, 156] width 194 height 14
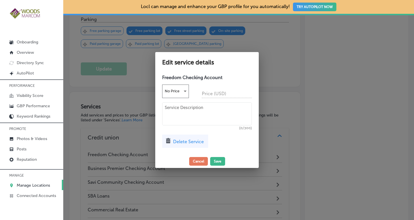
click at [226, 116] on textarea at bounding box center [207, 113] width 90 height 23
paste textarea "The Freedom Checking account at Savi is a simple, cost-effective option for bus…"
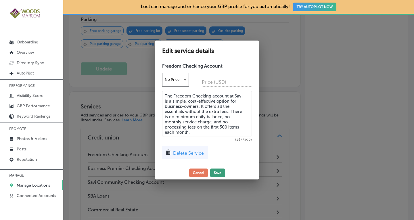
type textarea "The Freedom Checking account at Savi is a simple, cost-effective option for bus…"
click at [220, 171] on button "Save" at bounding box center [217, 173] width 15 height 9
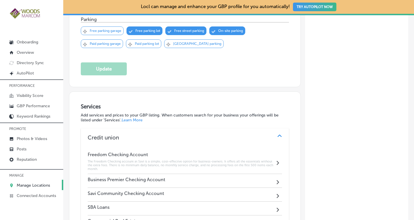
click at [220, 174] on div "Business Premier Checking Account Path Created with Sketch." at bounding box center [185, 181] width 194 height 14
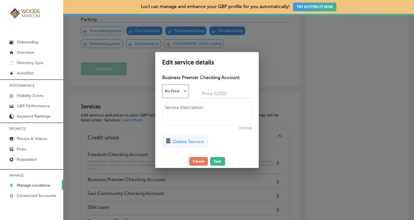
click at [206, 113] on textarea at bounding box center [207, 113] width 90 height 23
paste textarea "Earn more with the Business Premier Checking Account from Savi! Enjoy the benef…"
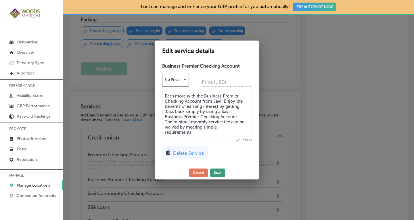
type textarea "Earn more with the Business Premier Checking Account from Savi! Enjoy the benef…"
click at [218, 174] on button "Save" at bounding box center [217, 173] width 15 height 9
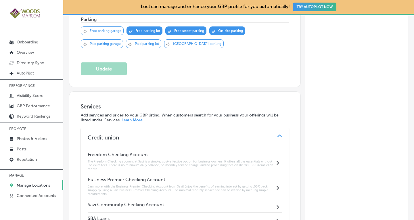
click at [195, 199] on div "Savi Community Checking Account Path Created with Sketch." at bounding box center [185, 206] width 194 height 14
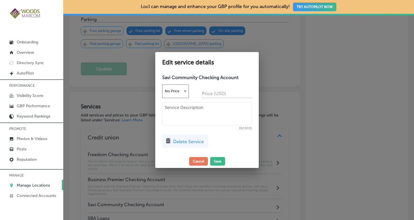
click at [198, 120] on textarea at bounding box center [207, 113] width 90 height 23
paste textarea "Exclusively for nonprofit organizations, the Savi Community checking account gi…"
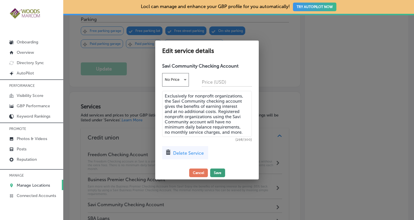
type textarea "Exclusively for nonprofit organizations, the Savi Community checking account gi…"
click at [221, 171] on button "Save" at bounding box center [217, 173] width 15 height 9
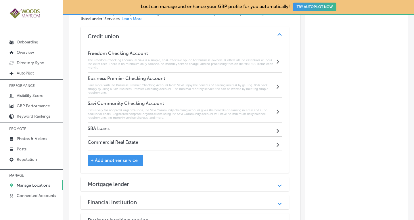
scroll to position [536, 0]
click at [202, 123] on div "SBA Loans Path Created with Sketch." at bounding box center [185, 129] width 194 height 14
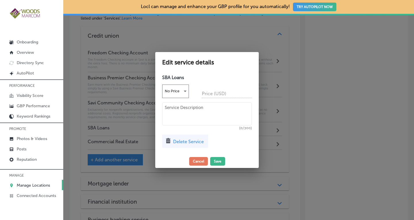
click at [203, 112] on textarea at bounding box center [207, 113] width 90 height 23
paste textarea "Savi is your local expert in SBA Loans. Our knowledgeable staff can help you se…"
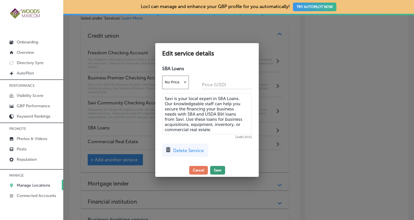
type textarea "Savi is your local expert in SBA Loans. Our knowledgeable staff can help you se…"
click at [219, 170] on button "Save" at bounding box center [217, 170] width 15 height 9
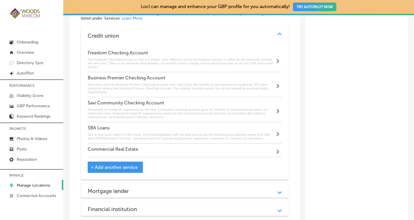
click at [198, 143] on div "Commercial Real Estate Path Created with Sketch." at bounding box center [185, 150] width 194 height 14
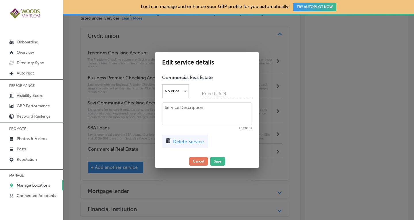
click at [190, 115] on textarea at bounding box center [207, 113] width 90 height 23
paste textarea "Grow your commercial real estate business with flexible financing options from …"
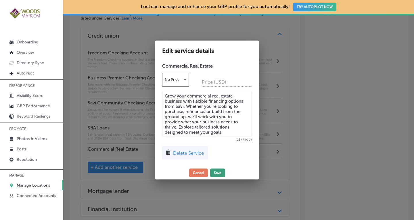
type textarea "Grow your commercial real estate business with flexible financing options from …"
click at [217, 171] on button "Save" at bounding box center [217, 173] width 15 height 9
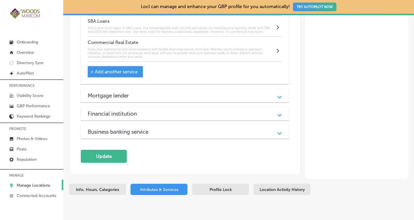
scroll to position [655, 0]
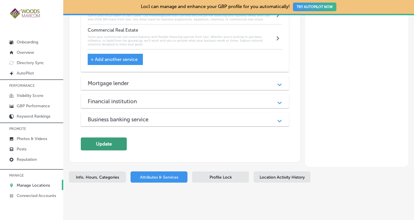
click at [115, 137] on button "Update" at bounding box center [104, 143] width 46 height 13
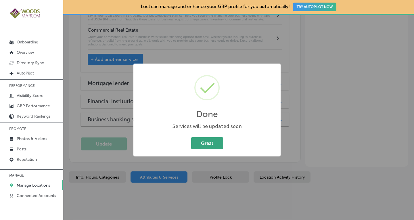
click at [199, 147] on button "Great" at bounding box center [207, 143] width 32 height 12
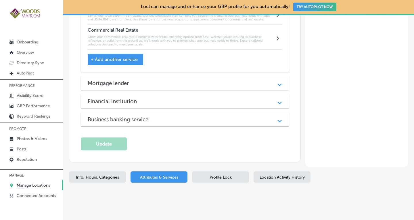
click at [26, 184] on p "Manage Locations" at bounding box center [33, 185] width 33 height 5
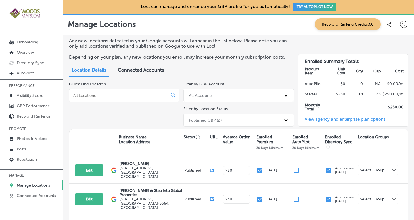
click at [112, 92] on div at bounding box center [124, 95] width 110 height 13
click at [109, 96] on input at bounding box center [119, 95] width 93 height 5
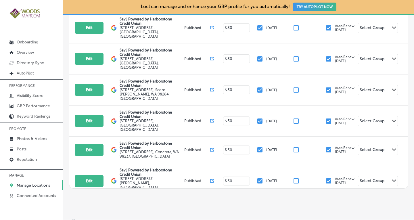
scroll to position [150, 0]
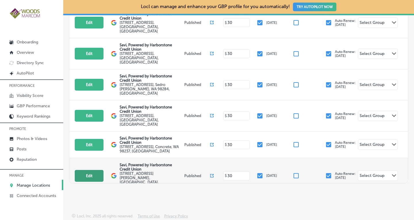
type input "savi"
click at [97, 170] on button "Edit" at bounding box center [89, 176] width 29 height 12
select select "US"
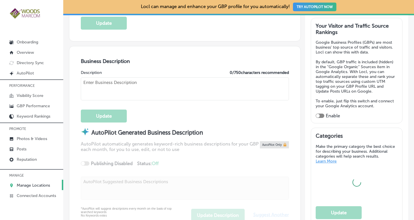
scroll to position [160, 0]
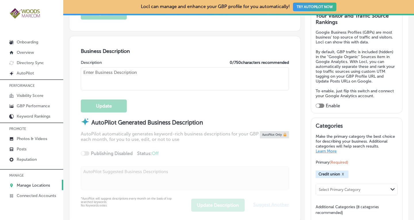
checkbox input "true"
type input "Savi, Powered by Harborstone Credit Union"
type textarea "SaviBank is your trusted partner for personal loans, mortgages, and business ba…"
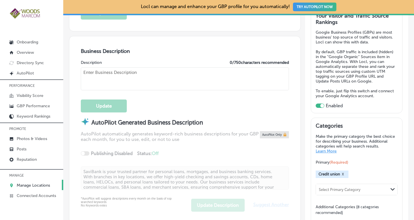
type input "208 [GEOGRAPHIC_DATA][PERSON_NAME]"
type input "Suite 100"
type input "[GEOGRAPHIC_DATA][PERSON_NAME]"
type input "98273"
type input "US"
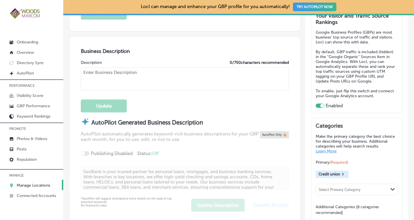
type input "[URL][DOMAIN_NAME]"
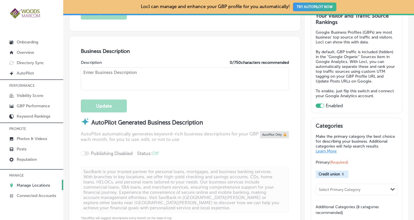
type textarea "Savi, Powered by Harborstone Credit Union provides personal loans, home loans, …"
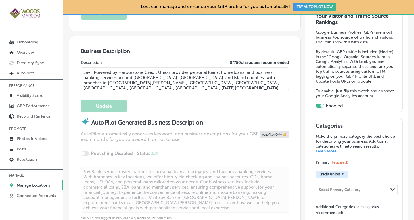
type input "[PHONE_NUMBER]"
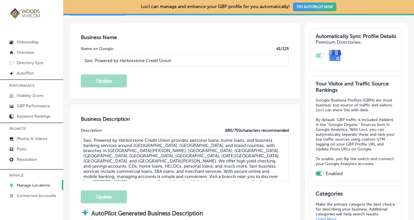
scroll to position [78, 0]
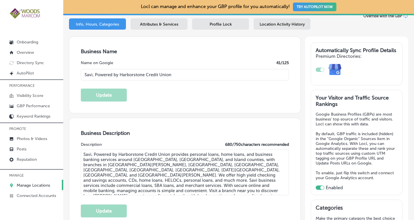
click at [156, 18] on div "Attributes & Services" at bounding box center [159, 23] width 57 height 11
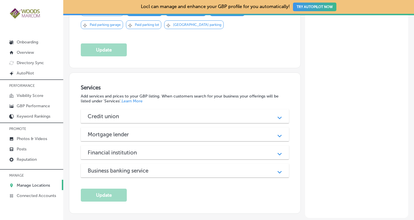
scroll to position [455, 0]
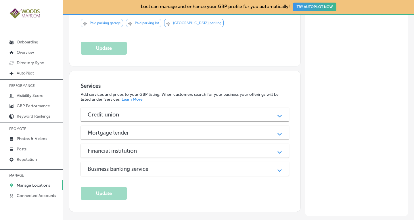
click at [276, 111] on div "Path Created with Sketch." at bounding box center [279, 114] width 7 height 7
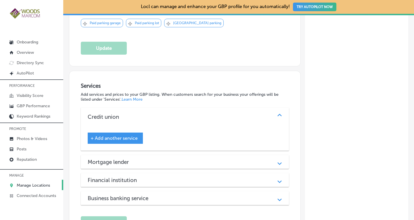
click at [127, 135] on span "+ Add another service" at bounding box center [114, 137] width 47 height 5
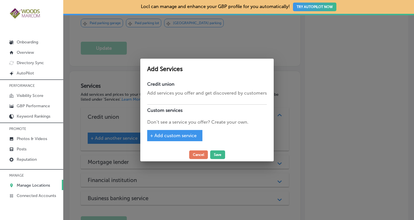
click at [185, 132] on div "+ Add custom service" at bounding box center [174, 135] width 55 height 11
click at [181, 133] on span "+ Add custom service" at bounding box center [173, 135] width 47 height 5
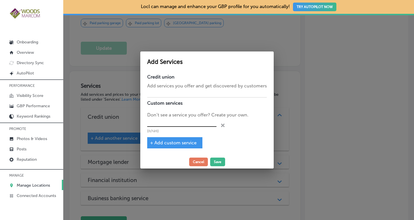
click at [178, 125] on input "text" at bounding box center [181, 122] width 69 height 9
paste input "Freedom Checking Account"
click at [173, 142] on span "+ Add custom service" at bounding box center [173, 142] width 47 height 5
type input "Freedom Checking Account"
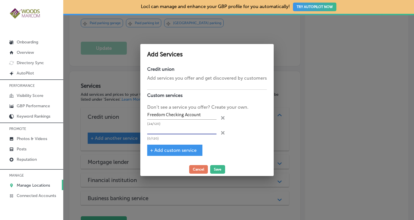
click at [172, 129] on input "text" at bounding box center [181, 130] width 69 height 9
paste input "Business Premier Checking Account"
click at [168, 148] on span "+ Add custom service" at bounding box center [173, 150] width 47 height 5
type input "Business Premier Checking Account"
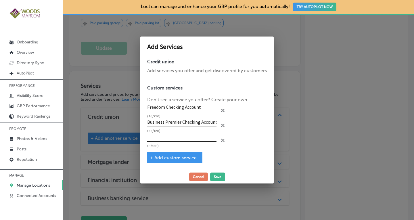
click at [194, 137] on input "text" at bounding box center [181, 137] width 69 height 9
paste input "Savi Community Checking Account"
click at [180, 158] on span "+ Add custom service" at bounding box center [173, 157] width 47 height 5
type input "Savi Community Checking Account"
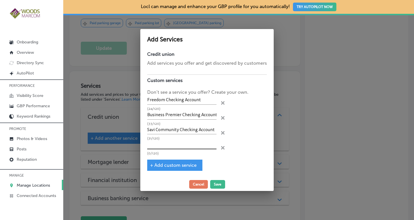
click at [198, 143] on input "text" at bounding box center [181, 144] width 69 height 9
paste input "SBA Loans"
click at [183, 166] on span "+ Add custom service" at bounding box center [173, 164] width 47 height 5
type input "SBA Loans"
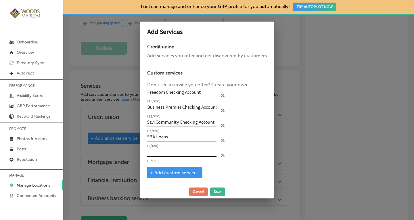
click at [190, 153] on input "text" at bounding box center [181, 152] width 69 height 9
paste input "Commercial Real Estate"
type input "Commercial Real Estate"
click at [220, 191] on button "Save" at bounding box center [217, 191] width 15 height 9
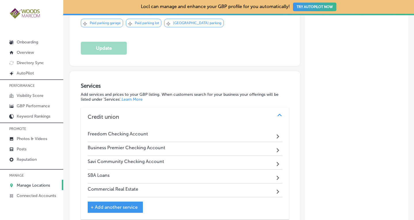
click at [235, 129] on div "Freedom Checking Account Path Created with Sketch." at bounding box center [185, 135] width 194 height 14
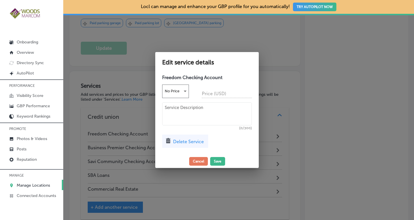
click at [219, 110] on textarea at bounding box center [207, 113] width 90 height 23
paste textarea "The Freedom Checking account at Savi is a simple, cost-effective option for bus…"
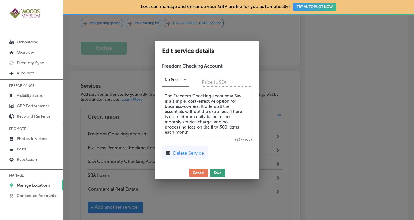
type textarea "The Freedom Checking account at Savi is a simple, cost-effective option for bus…"
click at [220, 172] on button "Save" at bounding box center [217, 173] width 15 height 9
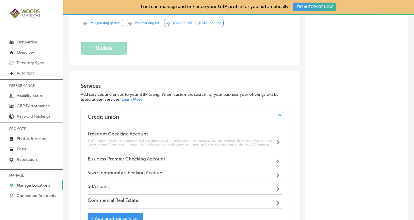
click at [218, 153] on div "Business Premier Checking Account Path Created with Sketch." at bounding box center [185, 160] width 194 height 14
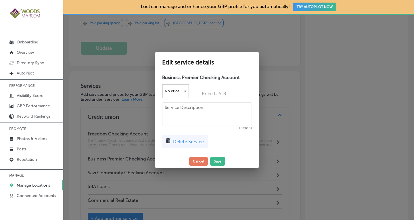
click at [193, 117] on textarea at bounding box center [207, 113] width 90 height 23
paste textarea "Earn more with the Business Premier Checking Account from Savi! Enjoy the benef…"
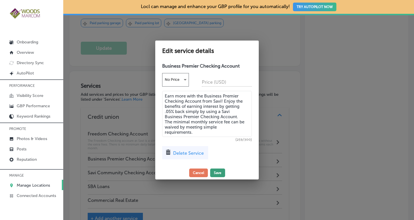
type textarea "Earn more with the Business Premier Checking Account from Savi! Enjoy the benef…"
click at [221, 171] on button "Save" at bounding box center [217, 173] width 15 height 9
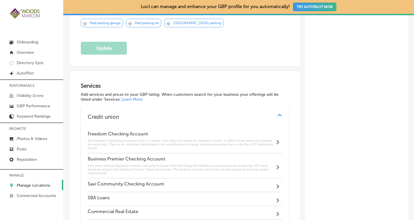
click at [209, 179] on div "Savi Community Checking Account Path Created with Sketch." at bounding box center [185, 185] width 194 height 14
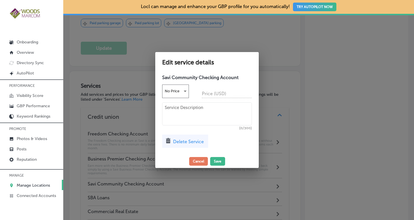
click at [218, 119] on textarea at bounding box center [207, 113] width 90 height 23
paste textarea "Exclusively for nonprofit organizations, the Savi Community checking account gi…"
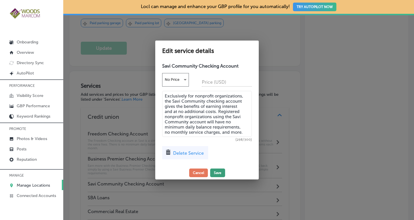
type textarea "Exclusively for nonprofit organizations, the Savi Community checking account gi…"
click at [217, 173] on button "Save" at bounding box center [217, 173] width 15 height 9
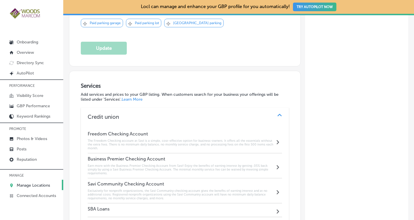
click at [168, 204] on div "SBA Loans Path Created with Sketch." at bounding box center [185, 210] width 194 height 14
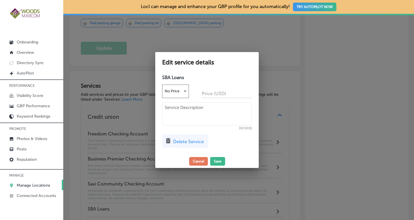
click at [209, 113] on textarea at bounding box center [207, 113] width 90 height 23
paste textarea "Savi is your local expert in SBA Loans. Our knowledgeable staff can help you se…"
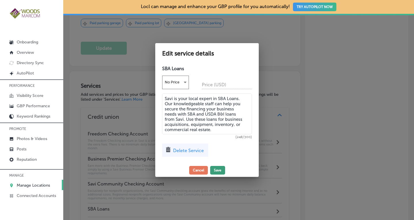
type textarea "Savi is your local expert in SBA Loans. Our knowledgeable staff can help you se…"
click at [217, 171] on button "Save" at bounding box center [217, 170] width 15 height 9
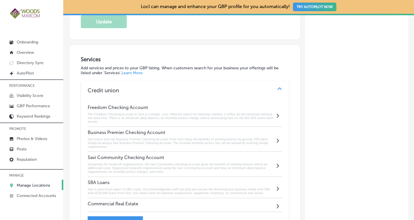
scroll to position [492, 0]
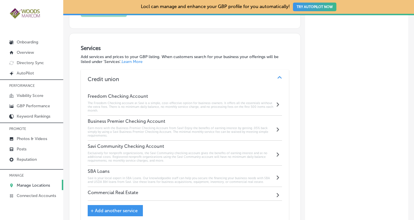
click at [213, 191] on div "Commercial Real Estate Path Created with Sketch." at bounding box center [185, 194] width 194 height 14
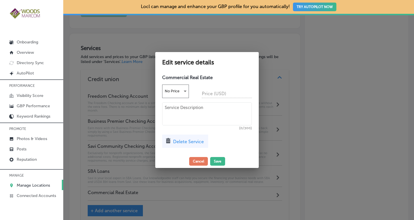
click at [190, 112] on textarea at bounding box center [207, 113] width 90 height 23
paste textarea "Grow your commercial real estate business with flexible financing options from …"
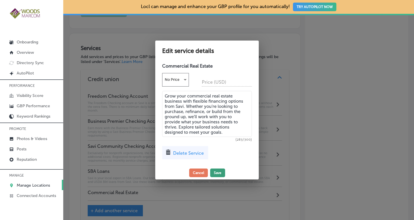
type textarea "Grow your commercial real estate business with flexible financing options from …"
click at [217, 171] on button "Save" at bounding box center [217, 173] width 15 height 9
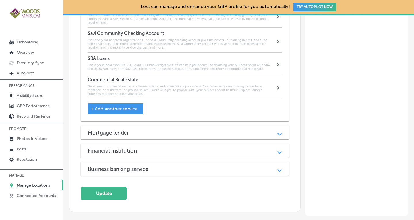
scroll to position [635, 0]
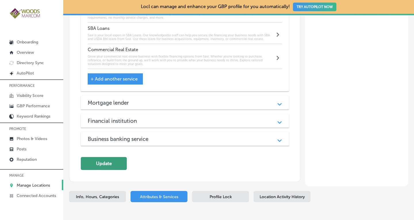
click at [118, 157] on button "Update" at bounding box center [104, 163] width 46 height 13
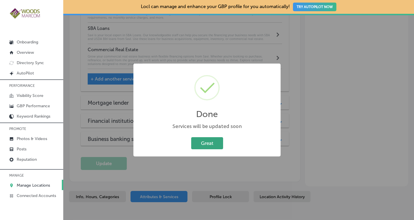
click at [203, 143] on button "Great" at bounding box center [207, 143] width 32 height 12
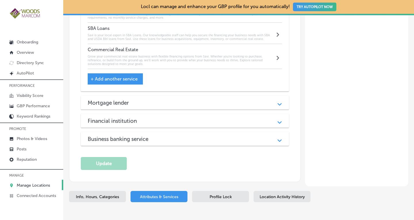
click at [96, 194] on span "Info, Hours, Categories" at bounding box center [97, 196] width 43 height 5
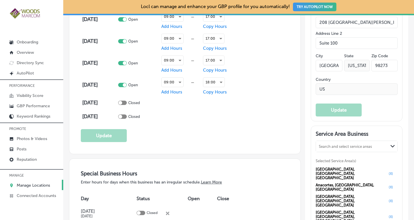
scroll to position [489, 0]
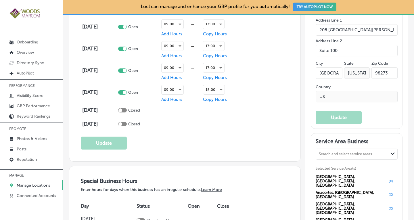
click at [40, 184] on p "Manage Locations" at bounding box center [33, 185] width 33 height 5
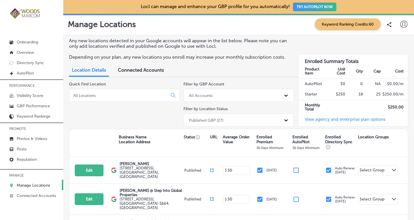
click at [119, 93] on input at bounding box center [119, 95] width 93 height 5
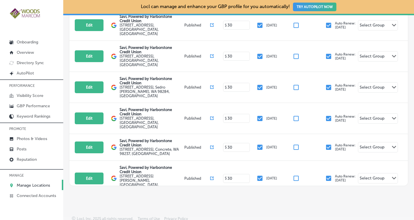
scroll to position [150, 0]
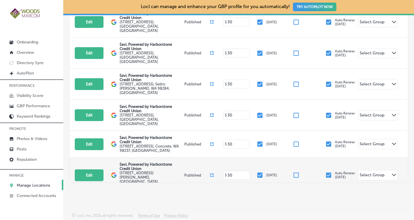
click at [117, 158] on div "Edit This location is not published yet. Savi, Powered by Harborstone Credit Un…" at bounding box center [238, 175] width 339 height 35
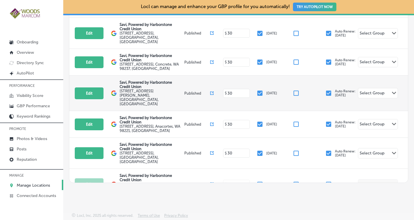
scroll to position [89, 0]
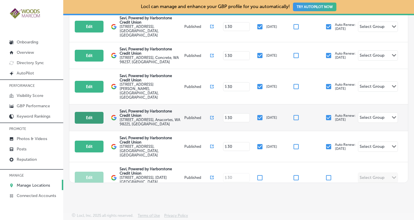
click at [85, 112] on button "Edit" at bounding box center [89, 118] width 29 height 12
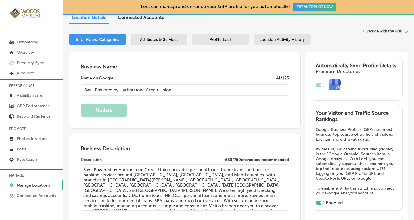
scroll to position [53, 0]
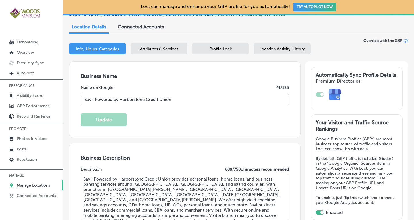
click at [170, 45] on div "Attributes & Services" at bounding box center [159, 48] width 57 height 11
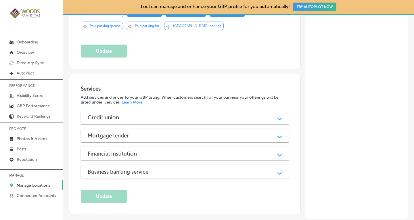
scroll to position [453, 0]
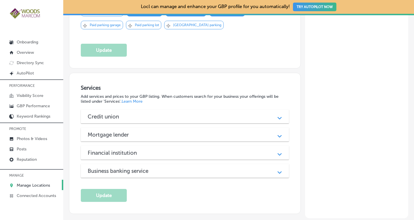
click at [263, 113] on div "Credit union" at bounding box center [185, 116] width 194 height 7
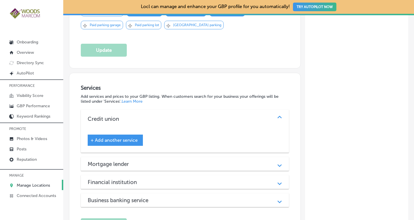
click at [121, 137] on span "+ Add another service" at bounding box center [114, 139] width 47 height 5
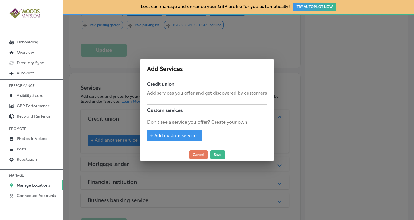
click at [180, 136] on span "+ Add custom service" at bounding box center [173, 135] width 47 height 5
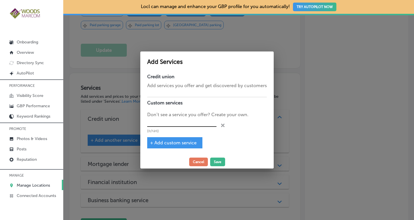
click at [185, 125] on input "text" at bounding box center [181, 122] width 69 height 9
paste input "Freedom Checking Account"
click at [175, 141] on span "+ Add custom service" at bounding box center [173, 142] width 47 height 5
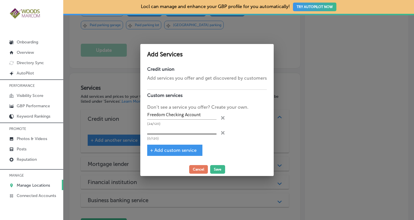
click at [204, 131] on input "text" at bounding box center [181, 130] width 69 height 9
paste input "Business Premier Checking Account"
click at [173, 149] on span "+ Add custom service" at bounding box center [173, 150] width 47 height 5
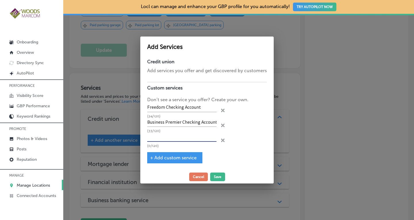
click at [181, 139] on input "text" at bounding box center [181, 137] width 69 height 9
paste input "Savi Community Checking Account"
click at [179, 156] on span "+ Add custom service" at bounding box center [173, 157] width 47 height 5
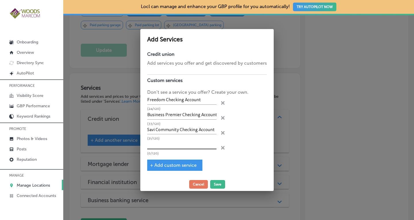
click at [156, 143] on input "text" at bounding box center [181, 144] width 69 height 9
paste input "SBA Loans"
click at [163, 163] on span "+ Add custom service" at bounding box center [173, 164] width 47 height 5
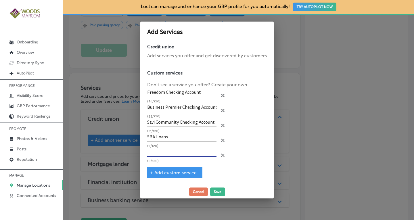
click at [160, 156] on input "text" at bounding box center [181, 152] width 69 height 9
paste input "Commercial Real Estate"
click at [217, 191] on button "Save" at bounding box center [217, 191] width 15 height 9
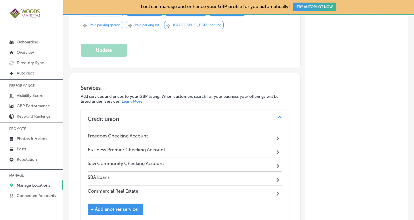
click at [215, 130] on div "Freedom Checking Account Path Created with Sketch." at bounding box center [185, 137] width 194 height 14
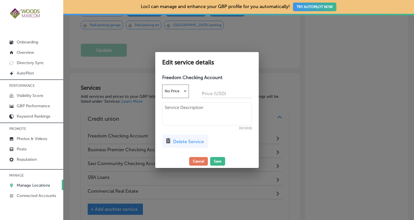
click at [214, 116] on textarea at bounding box center [207, 113] width 90 height 23
paste textarea "The Freedom Checking account at Savi is a simple, cost-effective option for bus…"
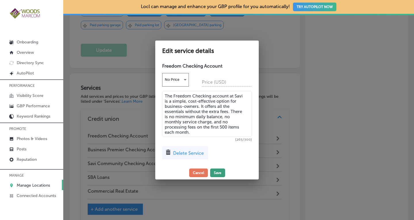
click at [219, 173] on button "Save" at bounding box center [217, 173] width 15 height 9
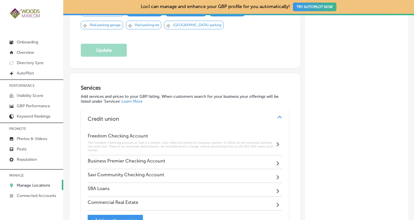
click at [221, 159] on div "Business Premier Checking Account Path Created with Sketch." at bounding box center [185, 162] width 194 height 14
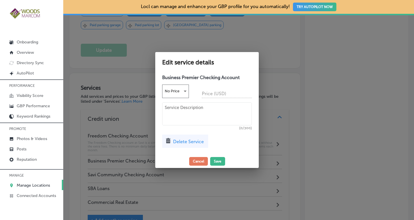
click at [225, 112] on textarea at bounding box center [207, 113] width 90 height 23
paste textarea "Earn more with the Business Premier Checking Account from Savi! Enjoy the benef…"
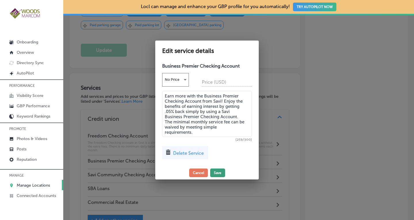
click at [217, 170] on button "Save" at bounding box center [217, 173] width 15 height 9
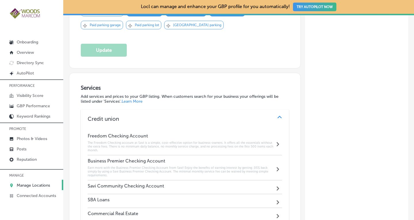
click at [197, 180] on div "Savi Community Checking Account Path Created with Sketch." at bounding box center [185, 187] width 194 height 14
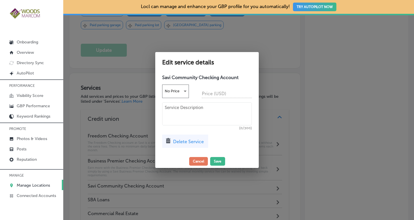
click at [203, 107] on textarea at bounding box center [207, 113] width 90 height 23
paste textarea "Exclusively for nonprofit organizations, the Savi Community checking account gi…"
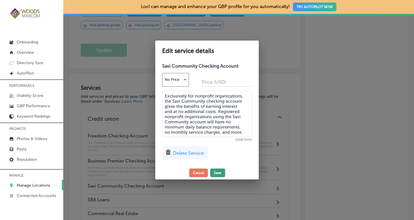
click at [219, 170] on button "Save" at bounding box center [217, 173] width 15 height 9
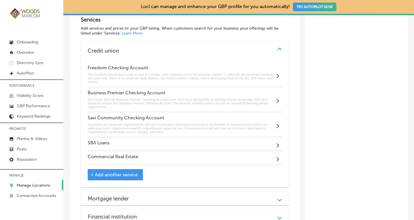
scroll to position [535, 0]
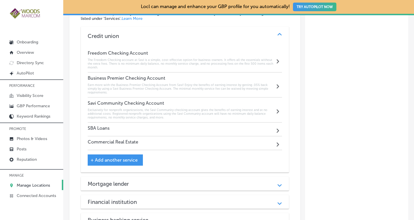
click at [219, 123] on div "SBA Loans Path Created with Sketch." at bounding box center [185, 130] width 194 height 14
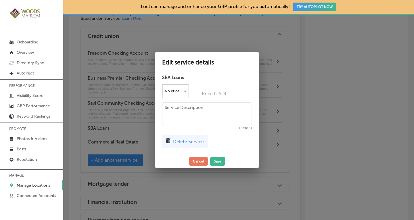
click at [202, 111] on textarea at bounding box center [207, 113] width 90 height 23
paste textarea "Exclusively for nonprofit organizations, the Savi Community checking account gi…"
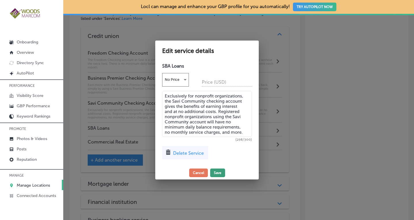
click at [219, 173] on button "Save" at bounding box center [217, 173] width 15 height 9
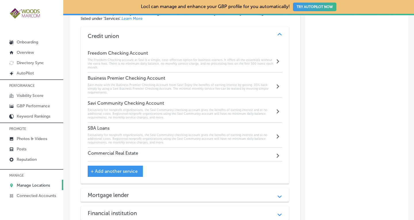
click at [213, 148] on div "Commercial Real Estate Path Created with Sketch." at bounding box center [185, 155] width 194 height 14
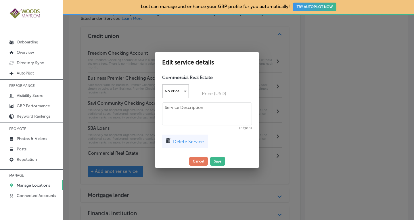
click at [194, 109] on textarea at bounding box center [207, 113] width 90 height 23
paste textarea "Grow your commercial real estate business with flexible financing options from …"
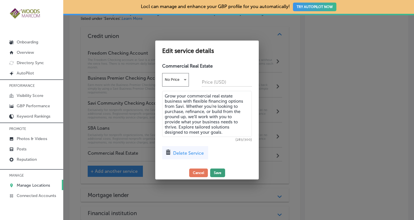
click at [217, 170] on button "Save" at bounding box center [217, 173] width 15 height 9
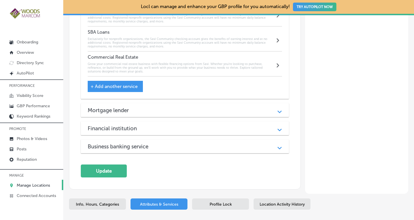
scroll to position [659, 0]
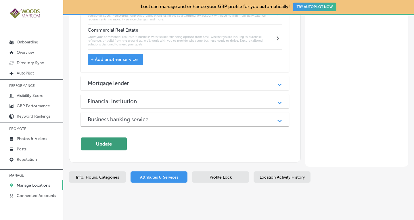
click at [105, 137] on button "Update" at bounding box center [104, 143] width 46 height 13
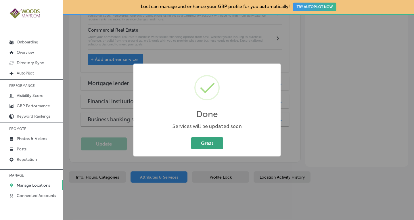
click at [215, 143] on button "Great" at bounding box center [207, 143] width 32 height 12
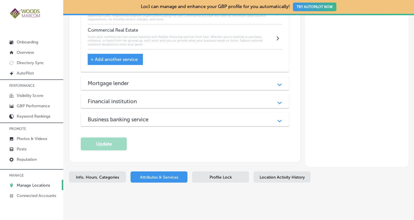
click at [111, 175] on span "Info, Hours, Categories" at bounding box center [97, 177] width 43 height 5
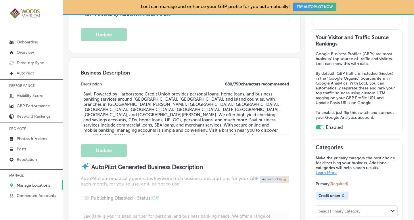
scroll to position [120, 0]
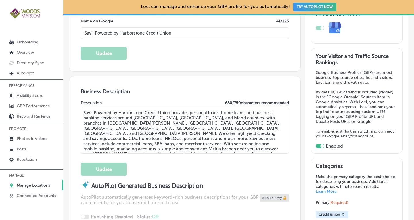
click at [37, 183] on p "Manage Locations" at bounding box center [33, 185] width 33 height 5
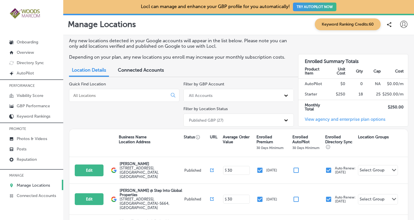
click at [117, 93] on input at bounding box center [119, 95] width 93 height 5
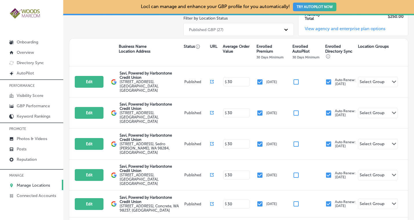
scroll to position [150, 0]
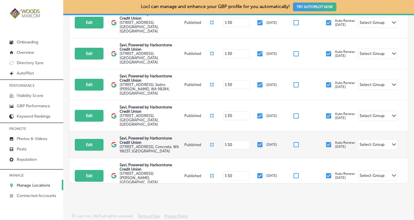
click at [117, 131] on div "Edit This location is not published yet. Savi, Powered by Harborstone Credit Un…" at bounding box center [238, 144] width 339 height 27
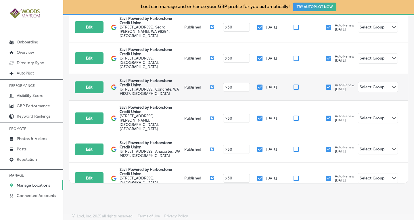
scroll to position [66, 0]
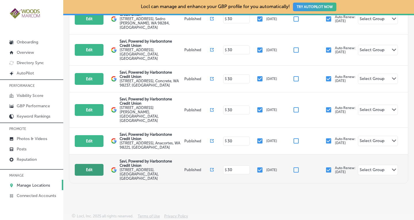
click at [88, 164] on button "Edit" at bounding box center [89, 170] width 29 height 12
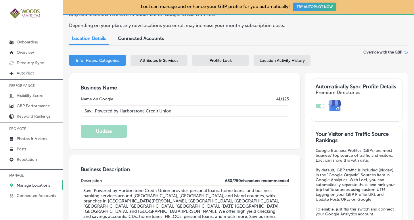
scroll to position [59, 0]
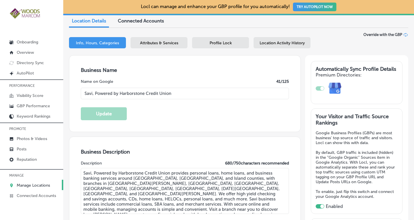
click at [151, 43] on span "Attributes & Services" at bounding box center [159, 43] width 38 height 5
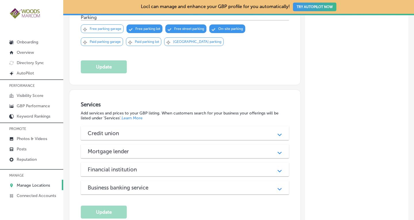
scroll to position [437, 0]
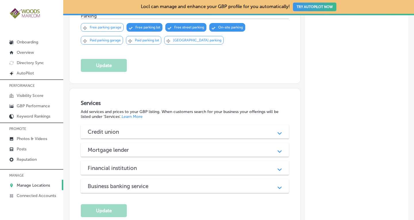
click at [277, 128] on div "Path Created with Sketch." at bounding box center [279, 131] width 7 height 7
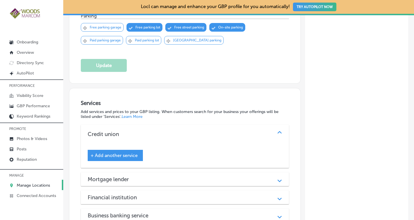
click at [126, 153] on span "+ Add another service" at bounding box center [114, 155] width 47 height 5
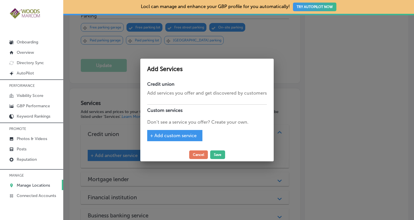
click at [173, 137] on span "+ Add custom service" at bounding box center [173, 135] width 47 height 5
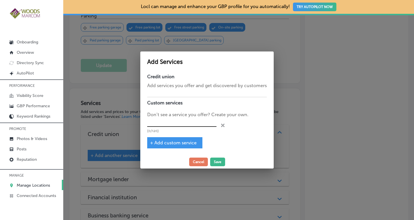
click at [168, 124] on input "text" at bounding box center [181, 122] width 69 height 9
paste input "Grow your commercial real estate business with flexible financing options from …"
click at [158, 122] on input "text" at bounding box center [181, 122] width 69 height 9
paste input "Freedom Checking Account"
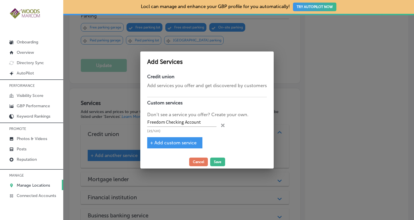
click at [165, 143] on span "+ Add custom service" at bounding box center [173, 142] width 47 height 5
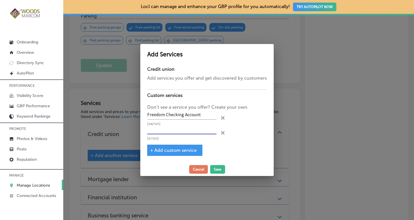
click at [201, 132] on input "text" at bounding box center [181, 130] width 69 height 9
paste input "Business Premier Checking Account"
click at [184, 151] on span "+ Add custom service" at bounding box center [173, 150] width 47 height 5
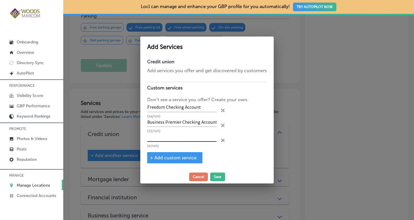
click at [199, 134] on input "text" at bounding box center [181, 137] width 69 height 9
paste input "Savi Community Checking Account"
click at [184, 155] on span "+ Add custom service" at bounding box center [173, 157] width 47 height 5
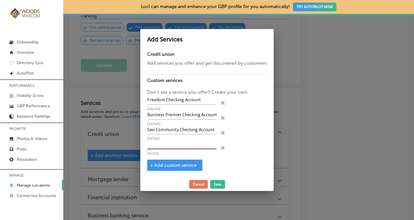
click at [182, 145] on input "text" at bounding box center [181, 144] width 69 height 9
paste input "SBA Loans"
click at [177, 165] on span "+ Add custom service" at bounding box center [173, 164] width 47 height 5
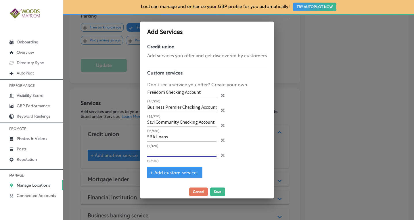
click at [178, 152] on input "text" at bounding box center [181, 152] width 69 height 9
paste input "Commercial Real Estate"
click at [218, 191] on button "Save" at bounding box center [217, 191] width 15 height 9
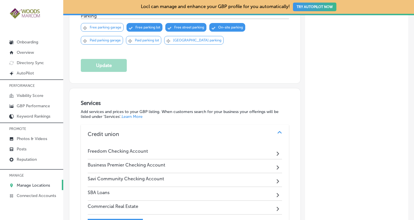
click at [188, 146] on div "Freedom Checking Account Path Created with Sketch." at bounding box center [185, 153] width 194 height 14
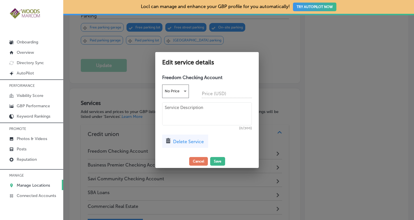
click at [219, 112] on textarea at bounding box center [207, 113] width 90 height 23
paste textarea "Commercial Real Estate"
click at [199, 112] on textarea at bounding box center [207, 113] width 90 height 23
paste textarea "The Freedom Checking account at Savi is a simple, cost-effective option for bus…"
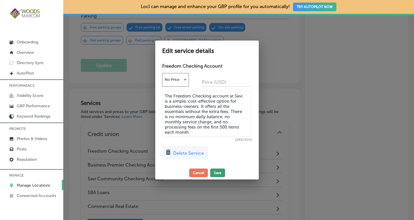
click at [221, 172] on button "Save" at bounding box center [217, 173] width 15 height 9
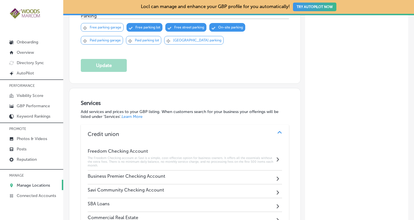
click at [229, 171] on div "Business Premier Checking Account Path Created with Sketch." at bounding box center [185, 178] width 194 height 14
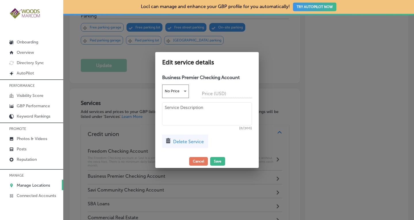
click at [228, 113] on textarea at bounding box center [207, 113] width 90 height 23
paste textarea "Earn more with the Business Premier Checking Account from Savi! Enjoy the benef…"
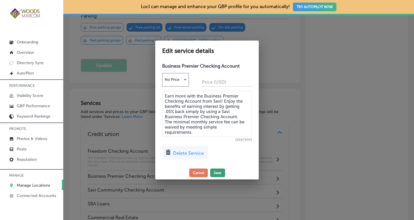
click at [219, 172] on button "Save" at bounding box center [217, 173] width 15 height 9
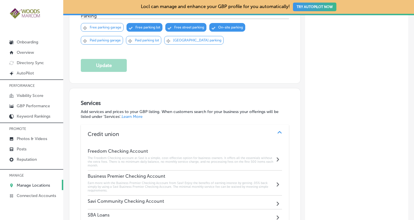
click at [201, 196] on div "Savi Community Checking Account Path Created with Sketch." at bounding box center [185, 203] width 194 height 14
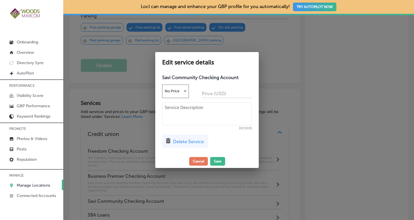
click at [208, 119] on textarea at bounding box center [207, 113] width 90 height 23
paste textarea "Exclusively for nonprofit organizations, the Savi Community checking account gi…"
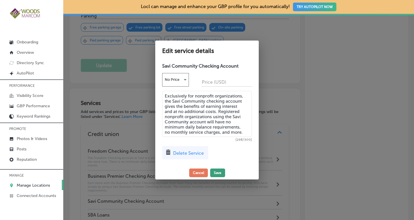
click at [218, 174] on button "Save" at bounding box center [217, 173] width 15 height 9
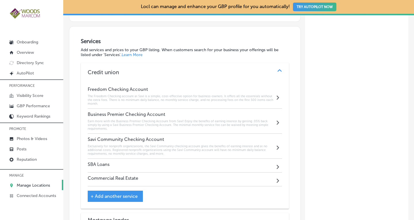
scroll to position [507, 0]
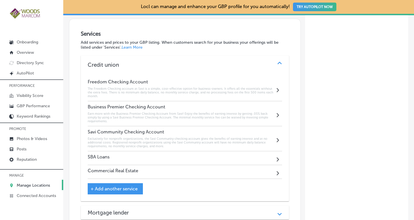
click at [252, 154] on div "SBA Loans Path Created with Sketch." at bounding box center [185, 158] width 194 height 14
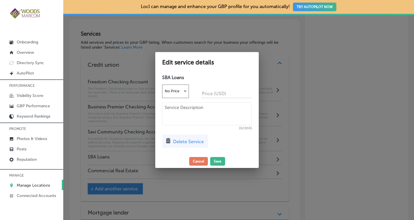
click at [213, 115] on textarea at bounding box center [207, 113] width 90 height 23
paste textarea "Savi is your local expert in SBA Loans. Our knowledgeable staff can help you se…"
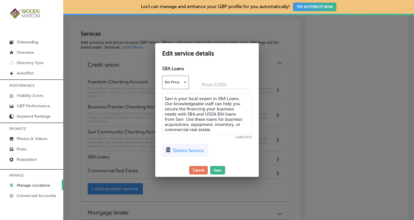
click at [213, 115] on textarea "Savi is your local expert in SBA Loans. Our knowledgeable staff can help you se…" at bounding box center [207, 113] width 90 height 41
click at [219, 170] on button "Save" at bounding box center [217, 170] width 15 height 9
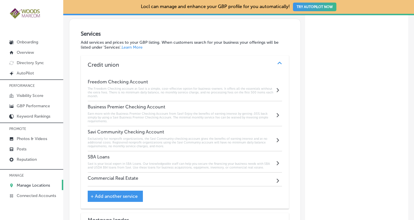
click at [219, 173] on div "Commercial Real Estate Path Created with Sketch." at bounding box center [185, 180] width 194 height 14
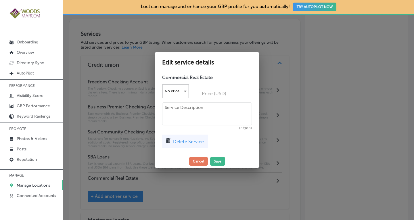
click at [194, 109] on textarea at bounding box center [207, 113] width 90 height 23
paste textarea "Grow your commercial real estate business with flexible financing options from …"
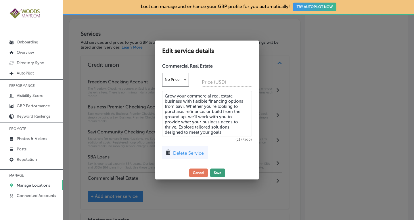
click at [219, 171] on button "Save" at bounding box center [217, 173] width 15 height 9
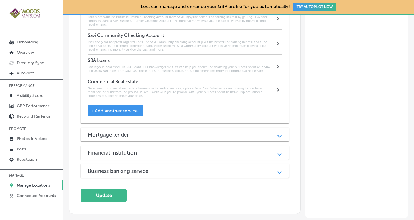
scroll to position [655, 0]
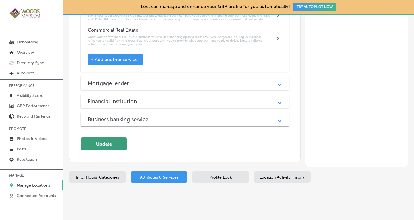
click at [111, 137] on button "Update" at bounding box center [104, 143] width 46 height 13
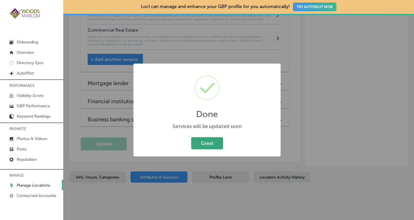
click at [204, 145] on button "Great" at bounding box center [207, 143] width 32 height 12
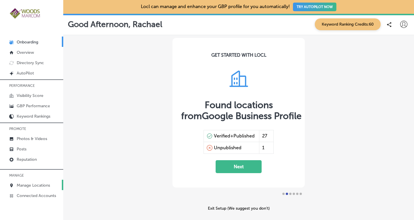
click at [28, 186] on p "Manage Locations" at bounding box center [33, 185] width 33 height 5
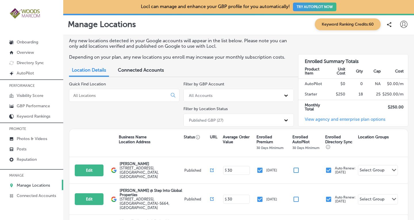
click at [119, 93] on input at bounding box center [119, 95] width 93 height 5
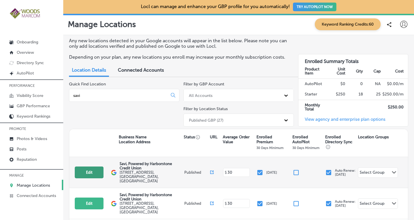
type input "savi"
click at [90, 167] on button "Edit" at bounding box center [89, 173] width 29 height 12
select select "US"
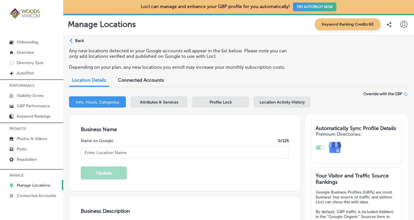
type input "Savi, Powered by Harborstone Credit Union"
type textarea "SaviBank is your go-to destination for personal loans, mortgages, and business …"
type input "[URL][DOMAIN_NAME]"
type input "[PHONE_NUMBER]"
checkbox input "true"
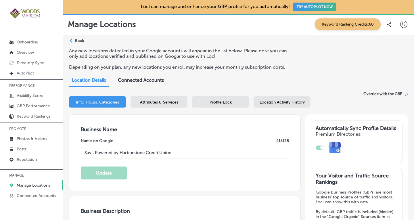
type textarea "Savi, Powered by Harborstone Credit Union provides personal loans, home loans, …"
type input "[STREET_ADDRESS]"
type input "Bellingham"
type input "98225"
type input "US"
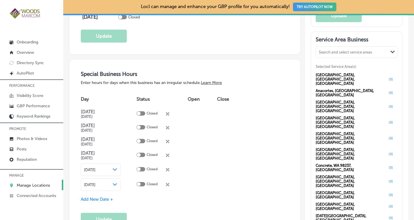
scroll to position [593, 0]
